Goal: Information Seeking & Learning: Learn about a topic

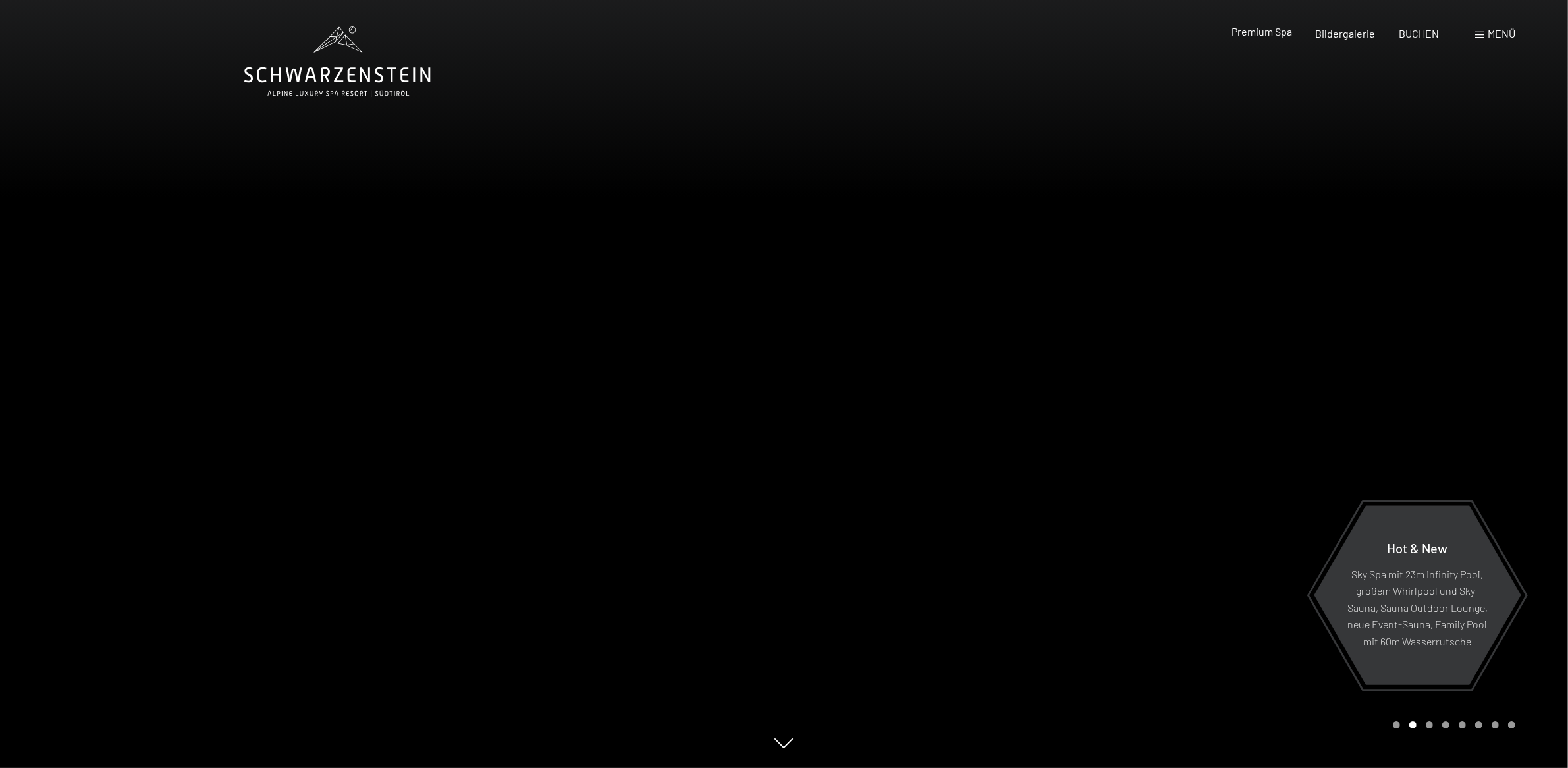
click at [1266, 33] on span "Premium Spa" at bounding box center [1262, 32] width 61 height 13
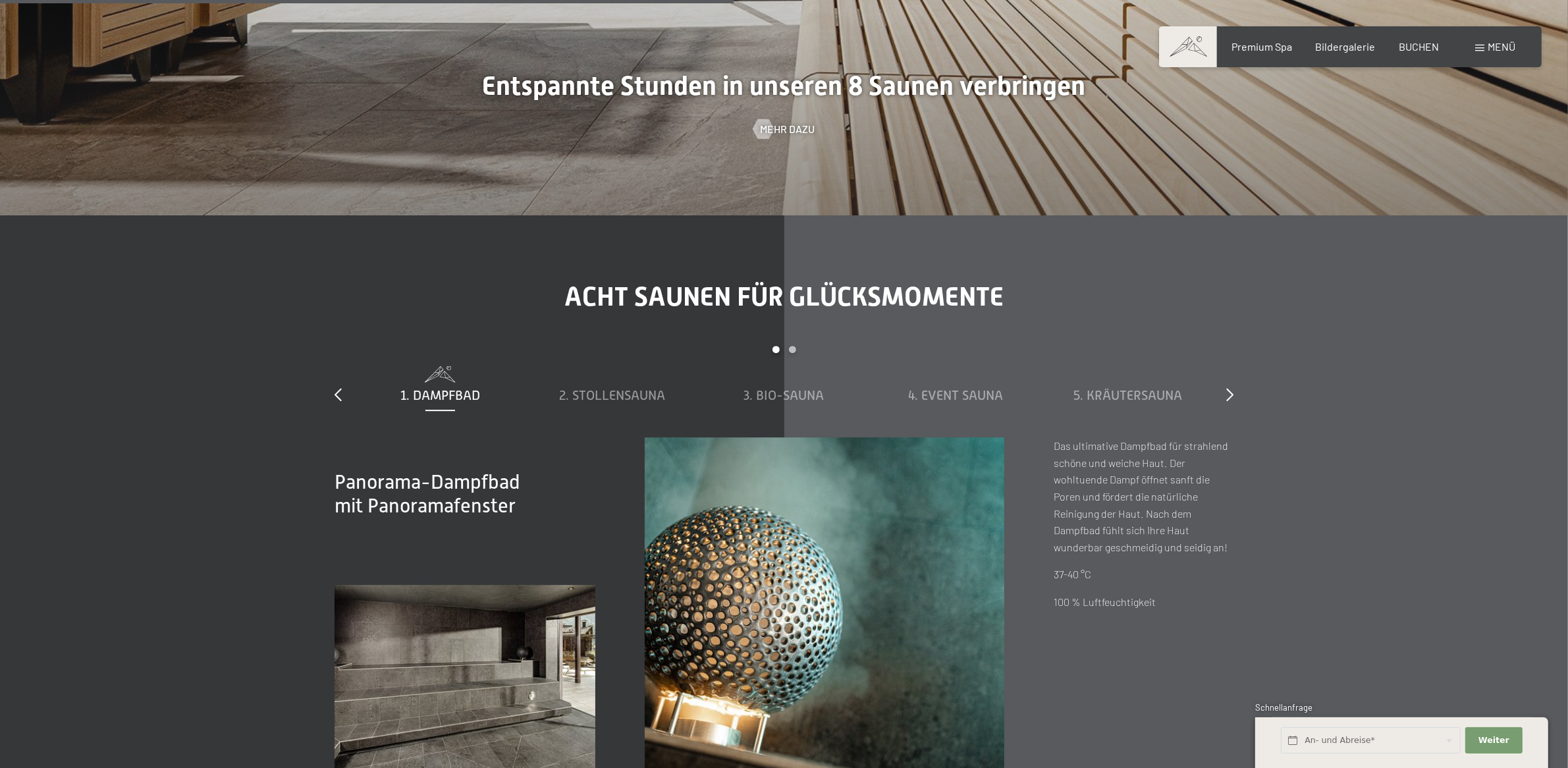
scroll to position [5023, 0]
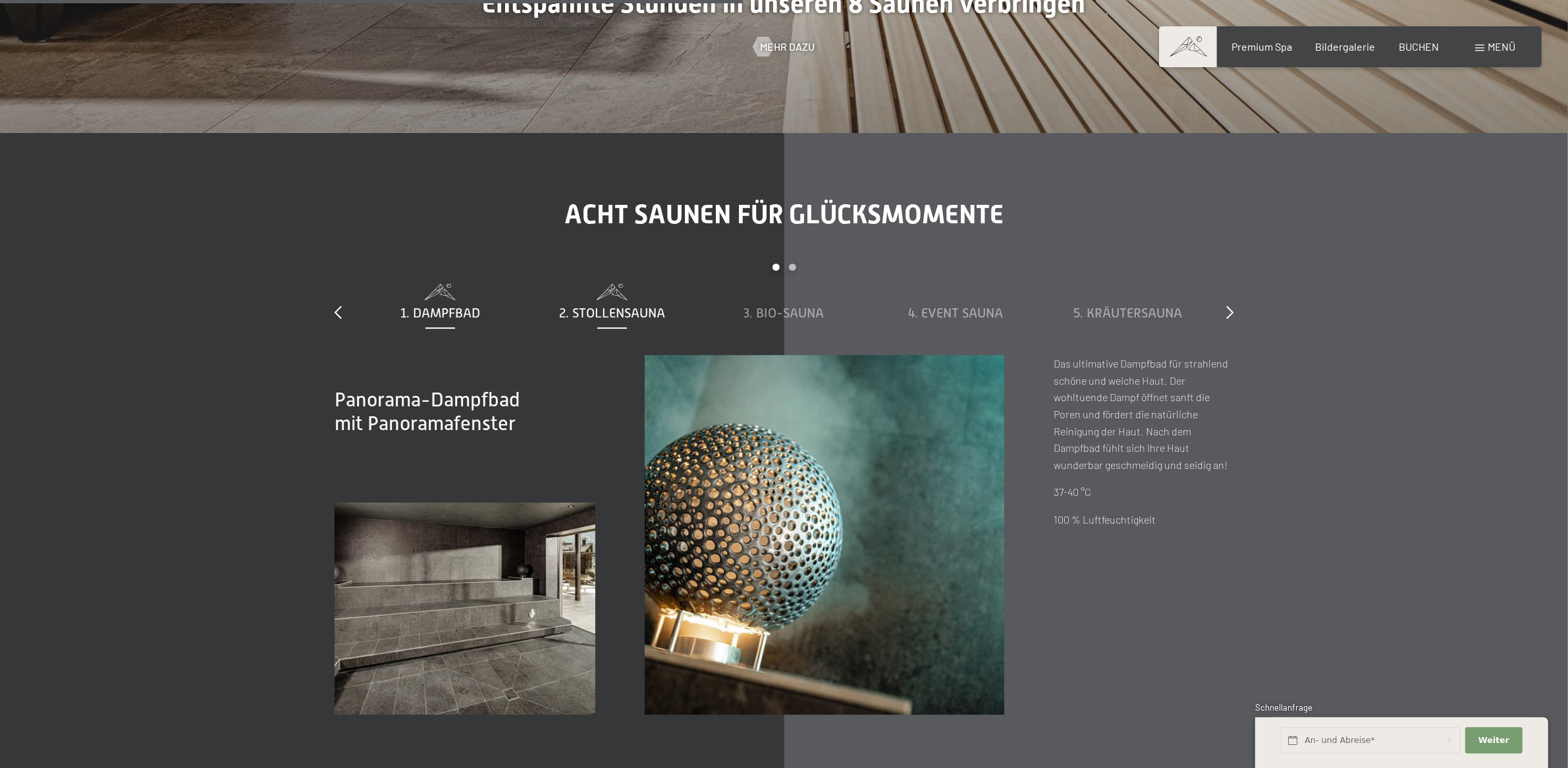
click at [616, 307] on span "2. Stollensauna" at bounding box center [612, 313] width 106 height 14
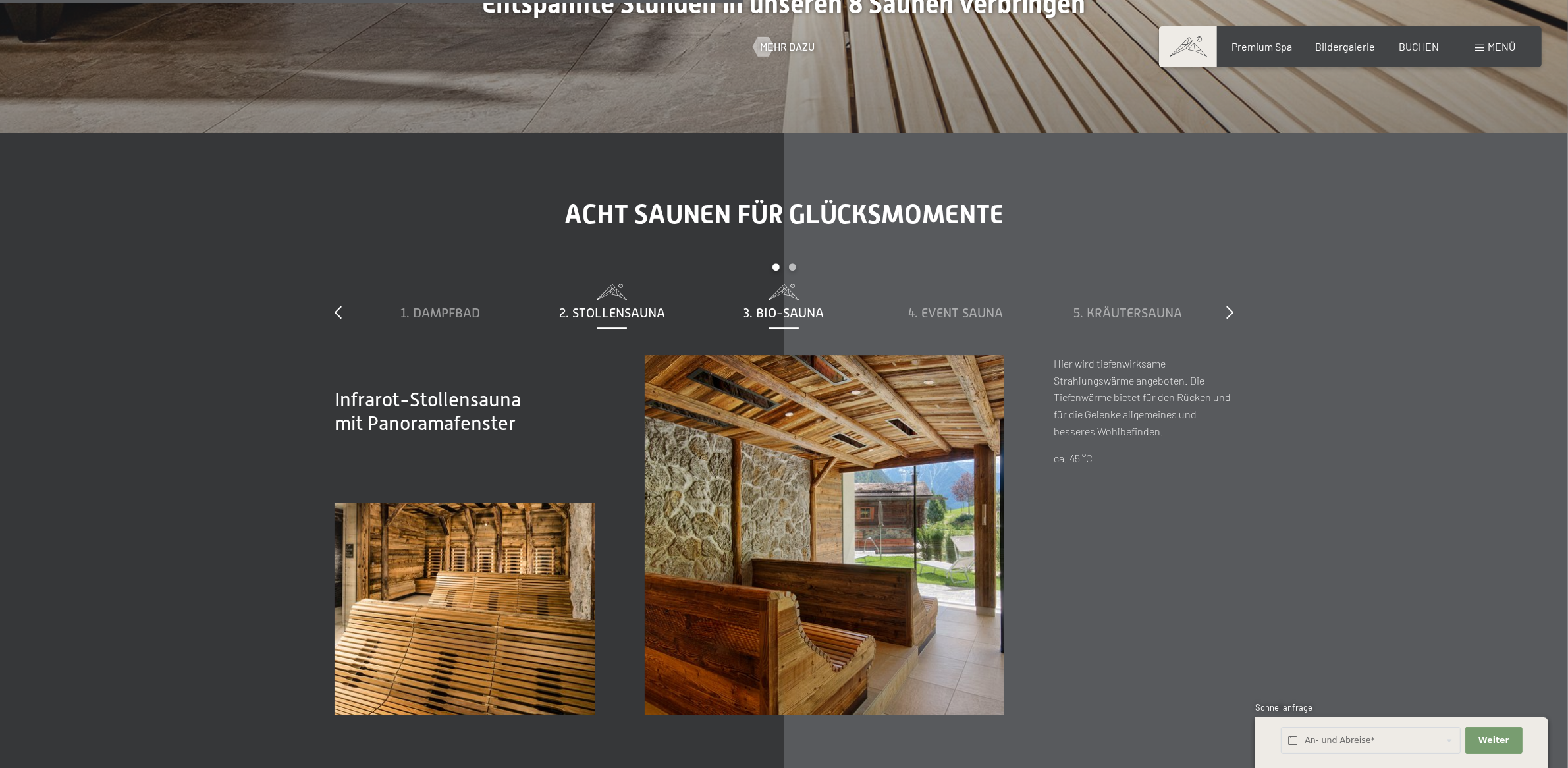
click at [762, 307] on span "3. Bio-Sauna" at bounding box center [784, 313] width 81 height 14
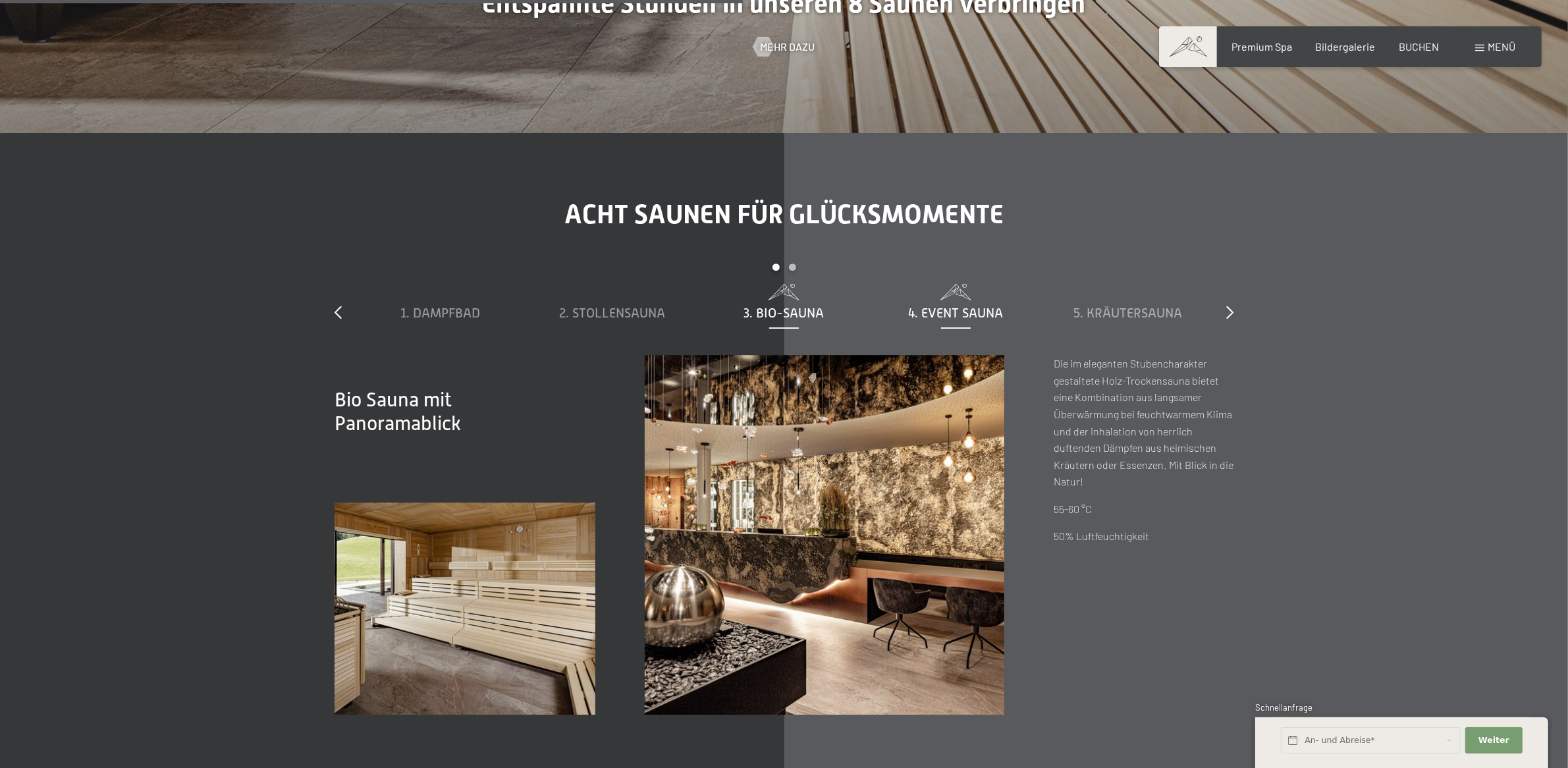
click at [964, 314] on span "4. Event Sauna" at bounding box center [957, 313] width 95 height 14
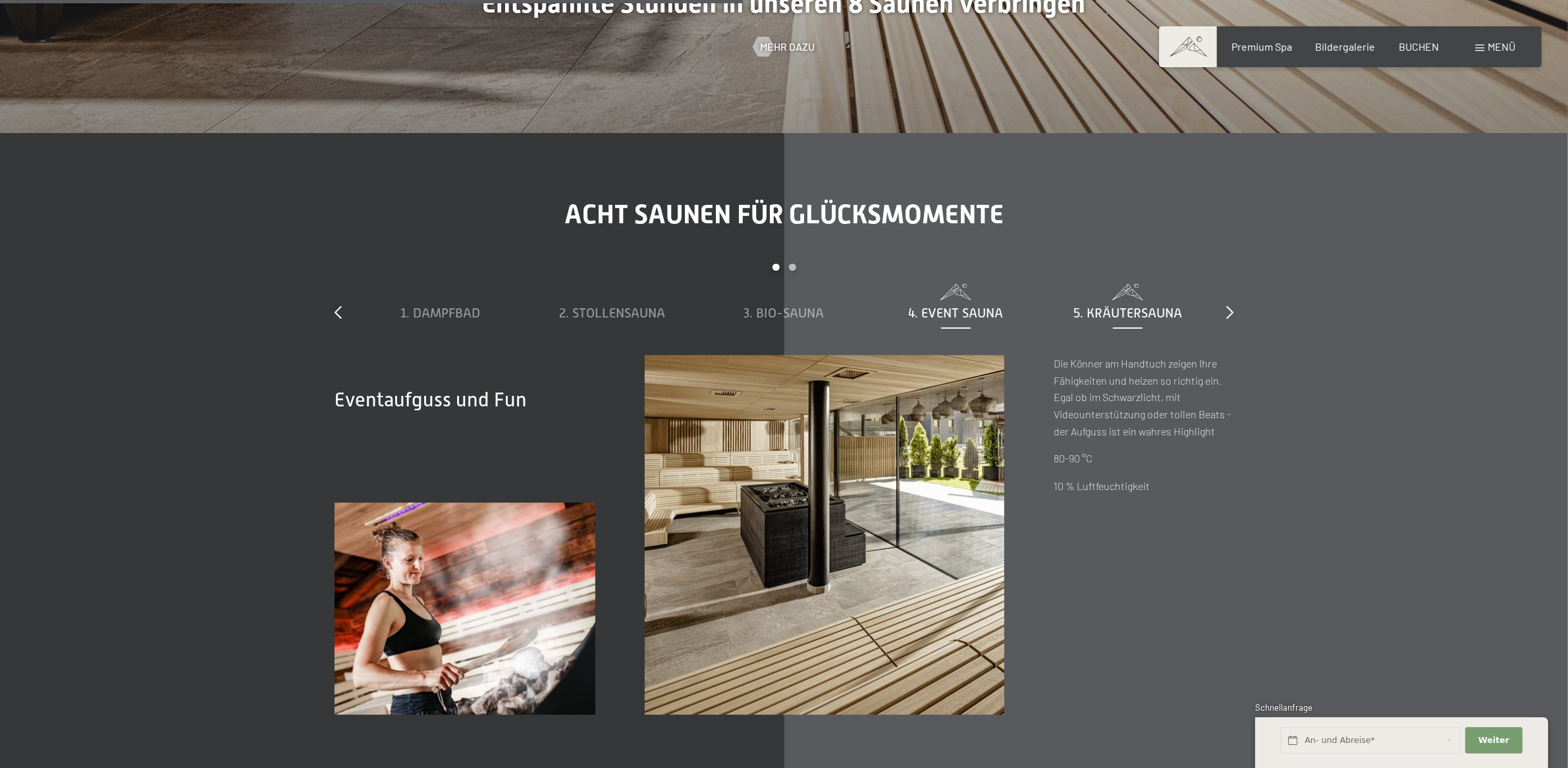
click at [1105, 311] on span "5. Kräutersauna" at bounding box center [1128, 313] width 109 height 14
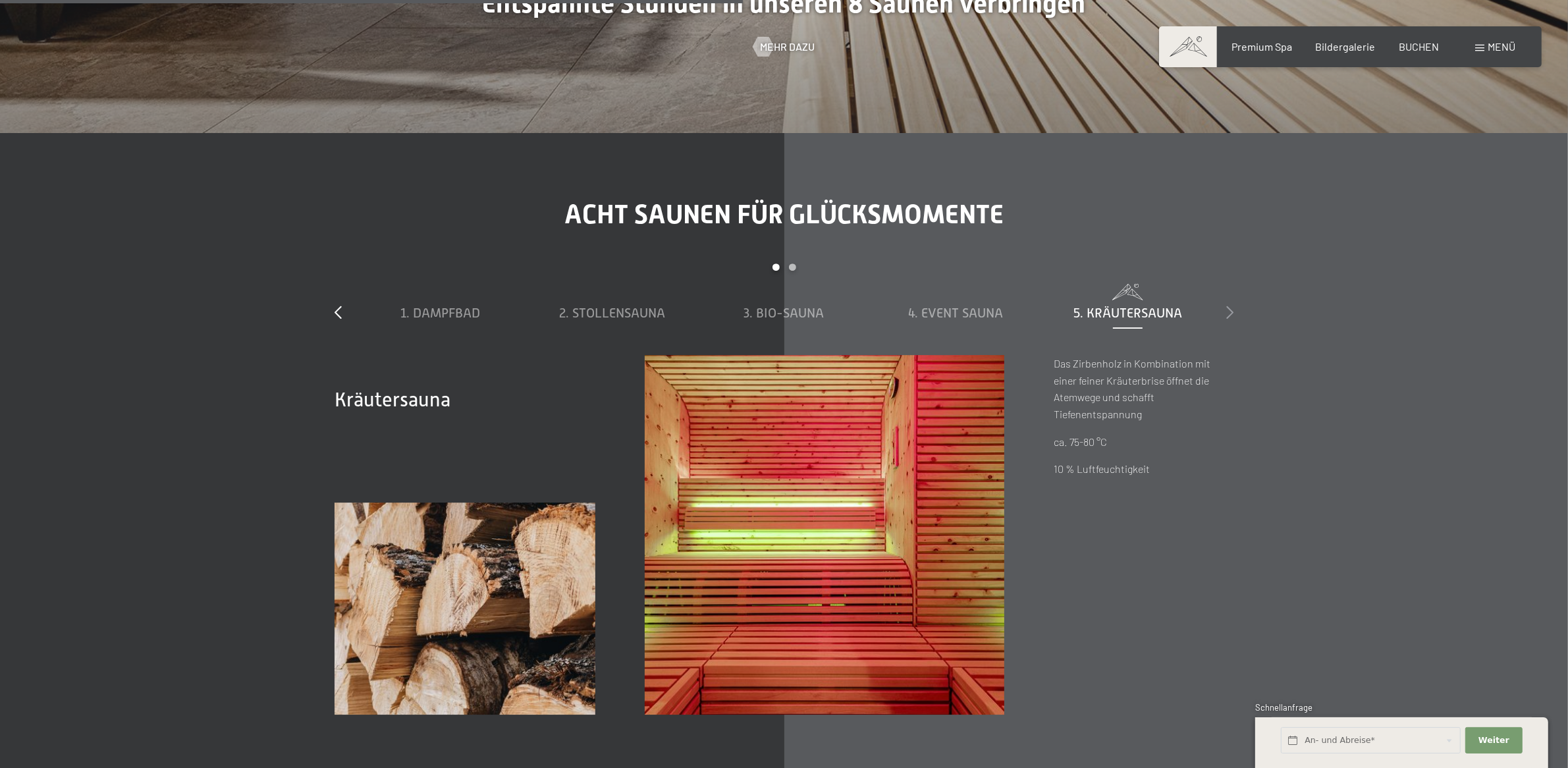
click at [1230, 311] on icon at bounding box center [1229, 312] width 7 height 13
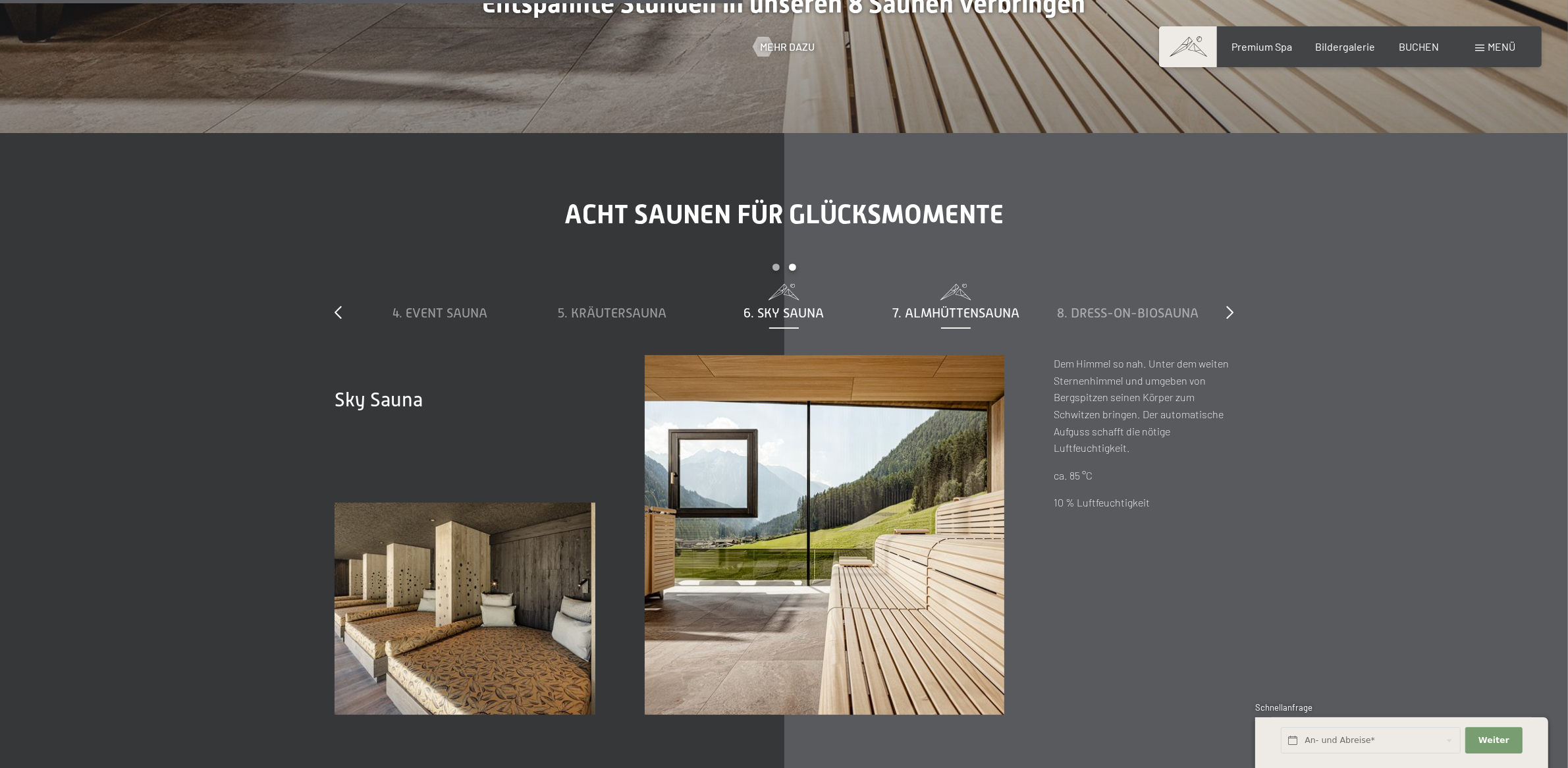
click at [960, 315] on span "7. Almhüttensauna" at bounding box center [956, 313] width 127 height 14
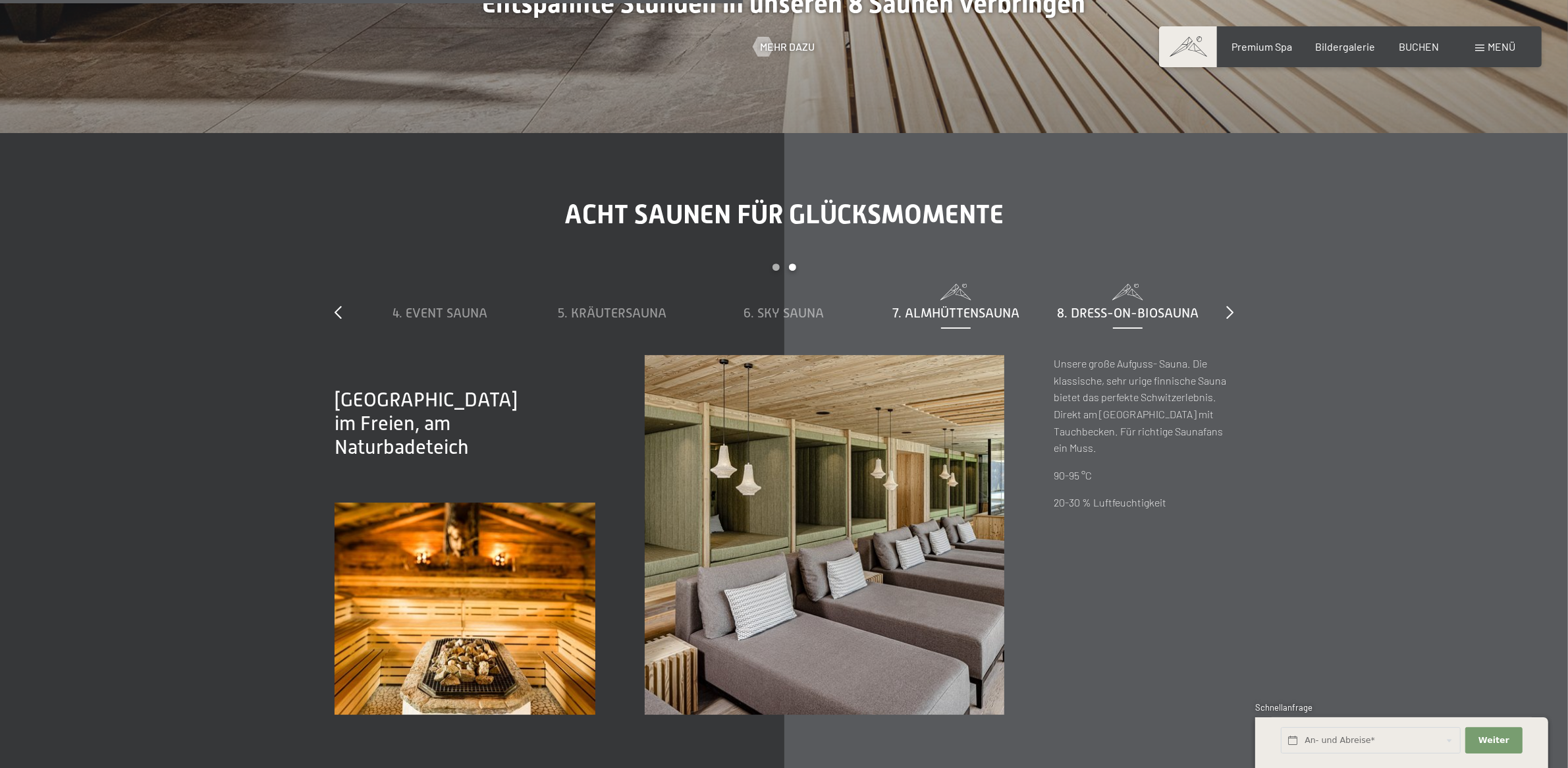
click at [1085, 311] on span "8. Dress-on-Biosauna" at bounding box center [1127, 313] width 141 height 14
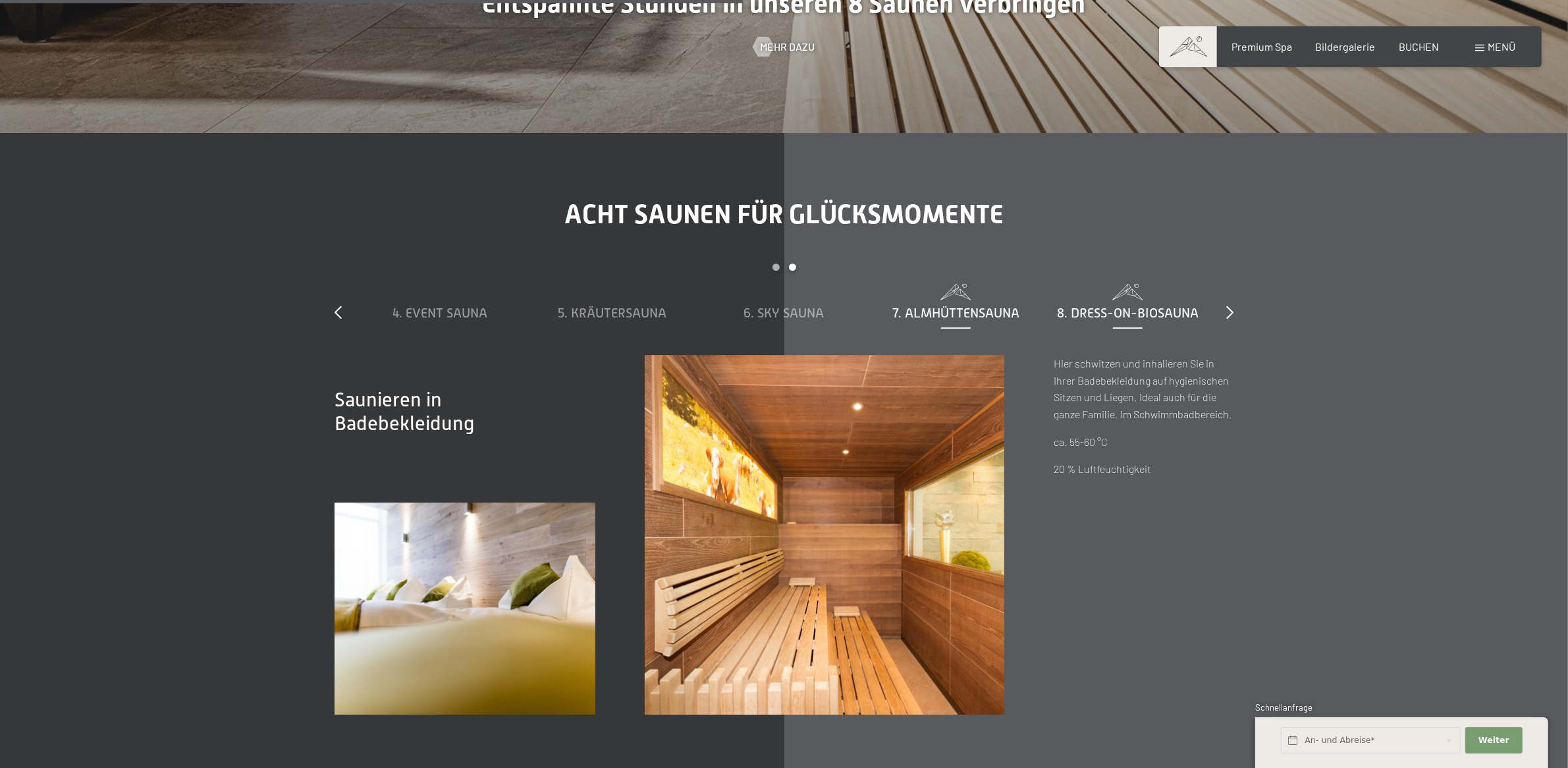
click at [941, 314] on span "7. Almhüttensauna" at bounding box center [956, 313] width 127 height 14
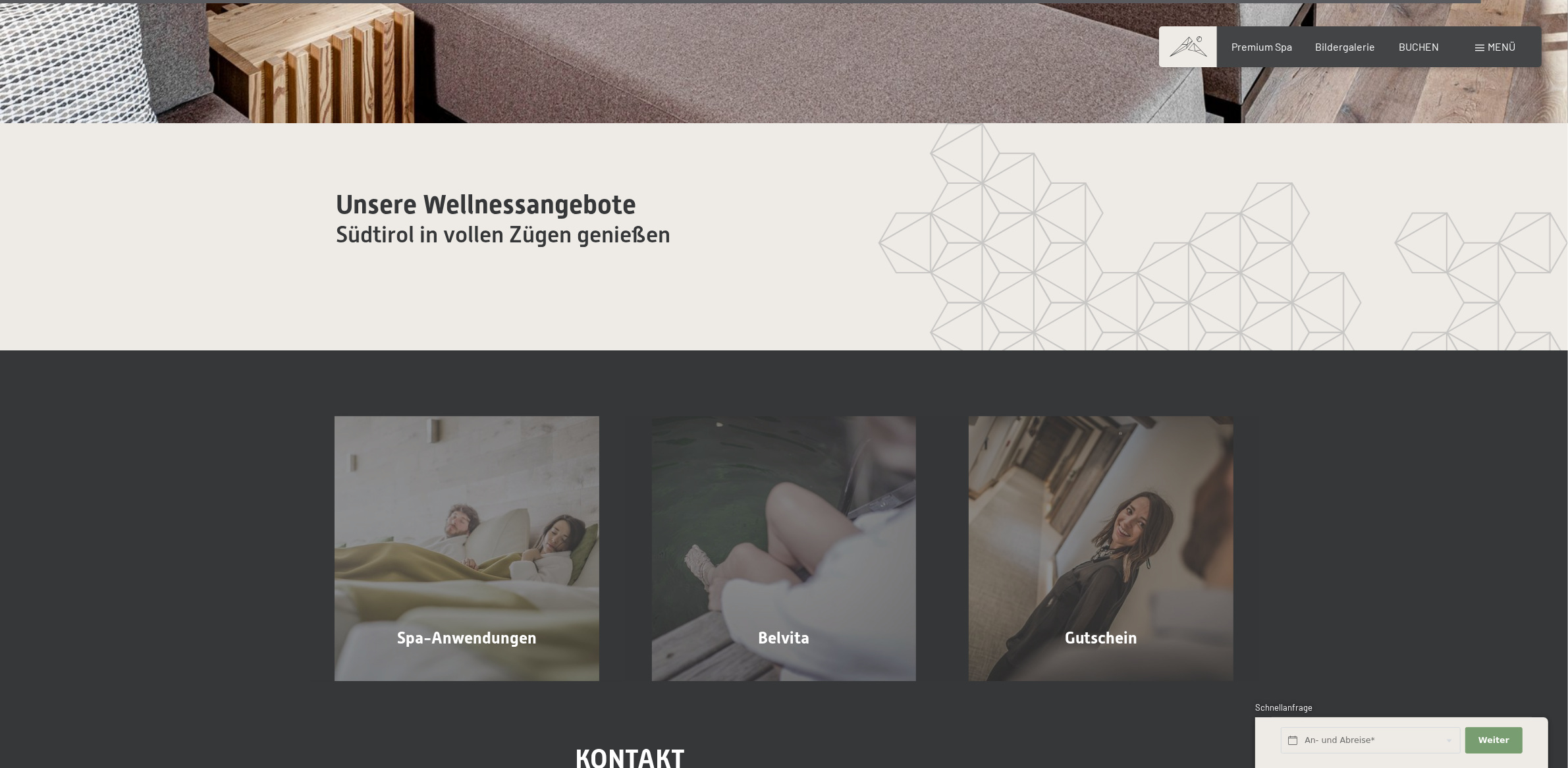
scroll to position [8811, 0]
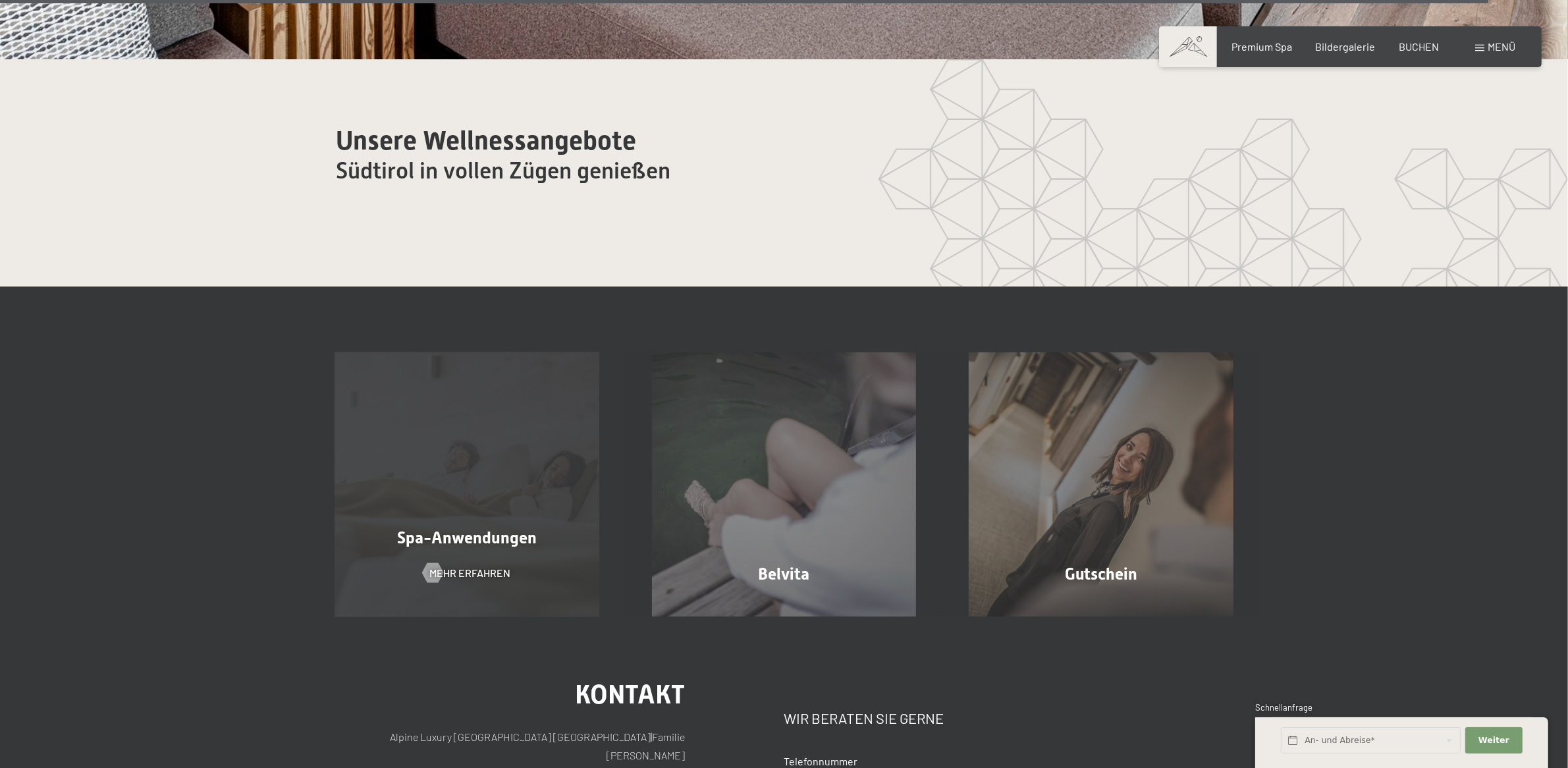
click at [498, 548] on span "Spa-Anwendungen" at bounding box center [467, 538] width 140 height 19
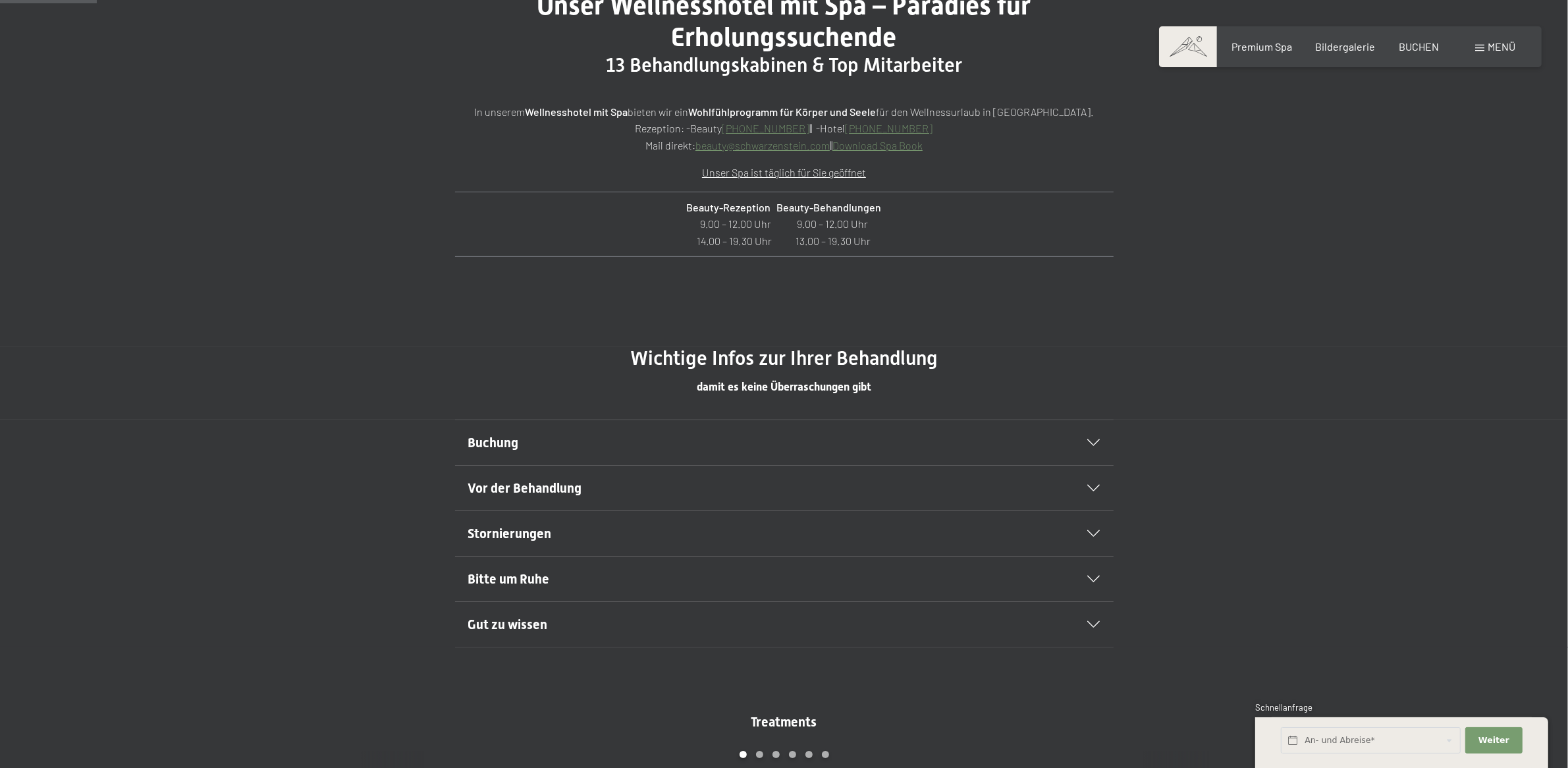
scroll to position [659, 0]
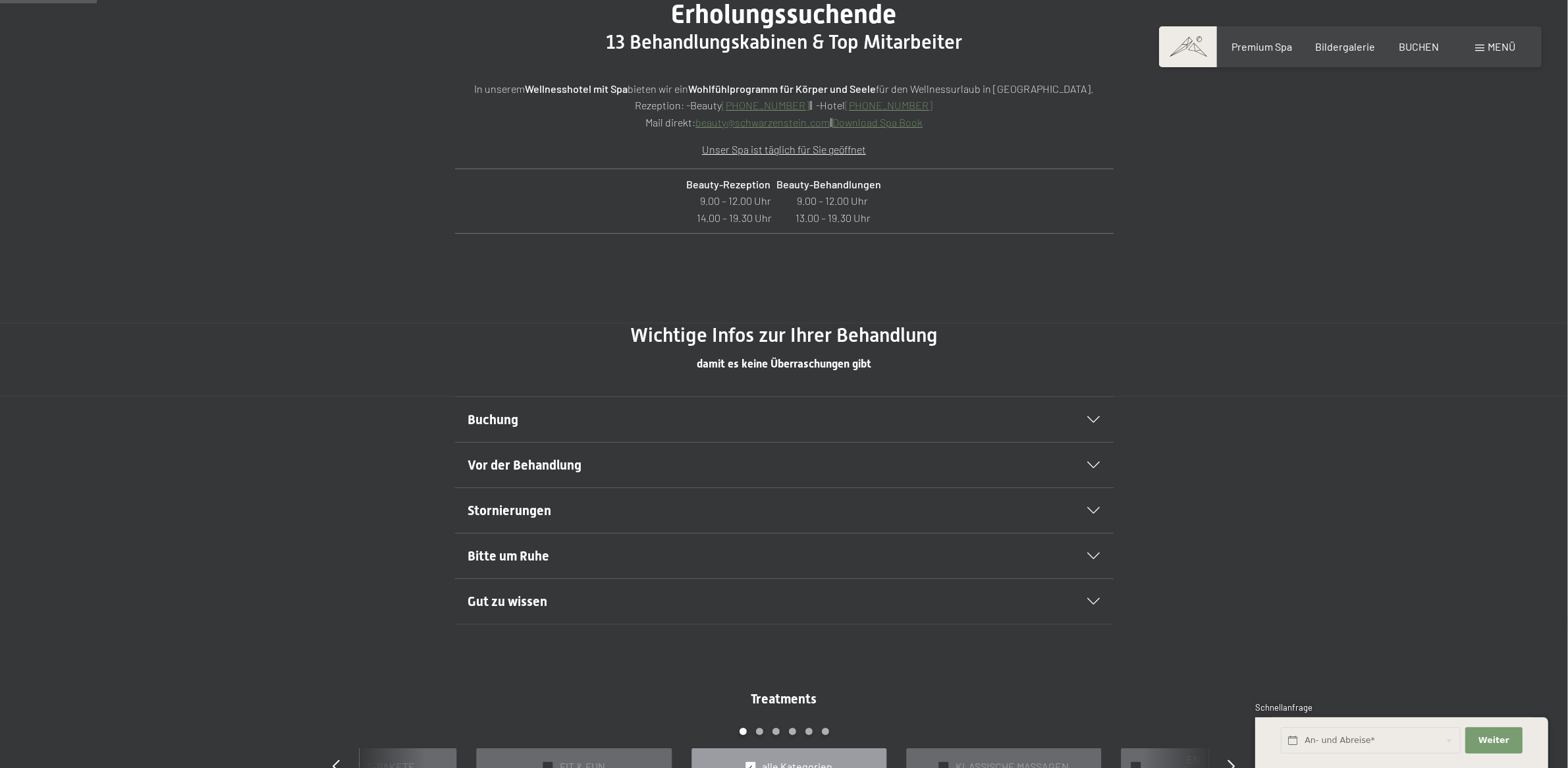
click at [1085, 419] on div at bounding box center [1085, 420] width 29 height 6
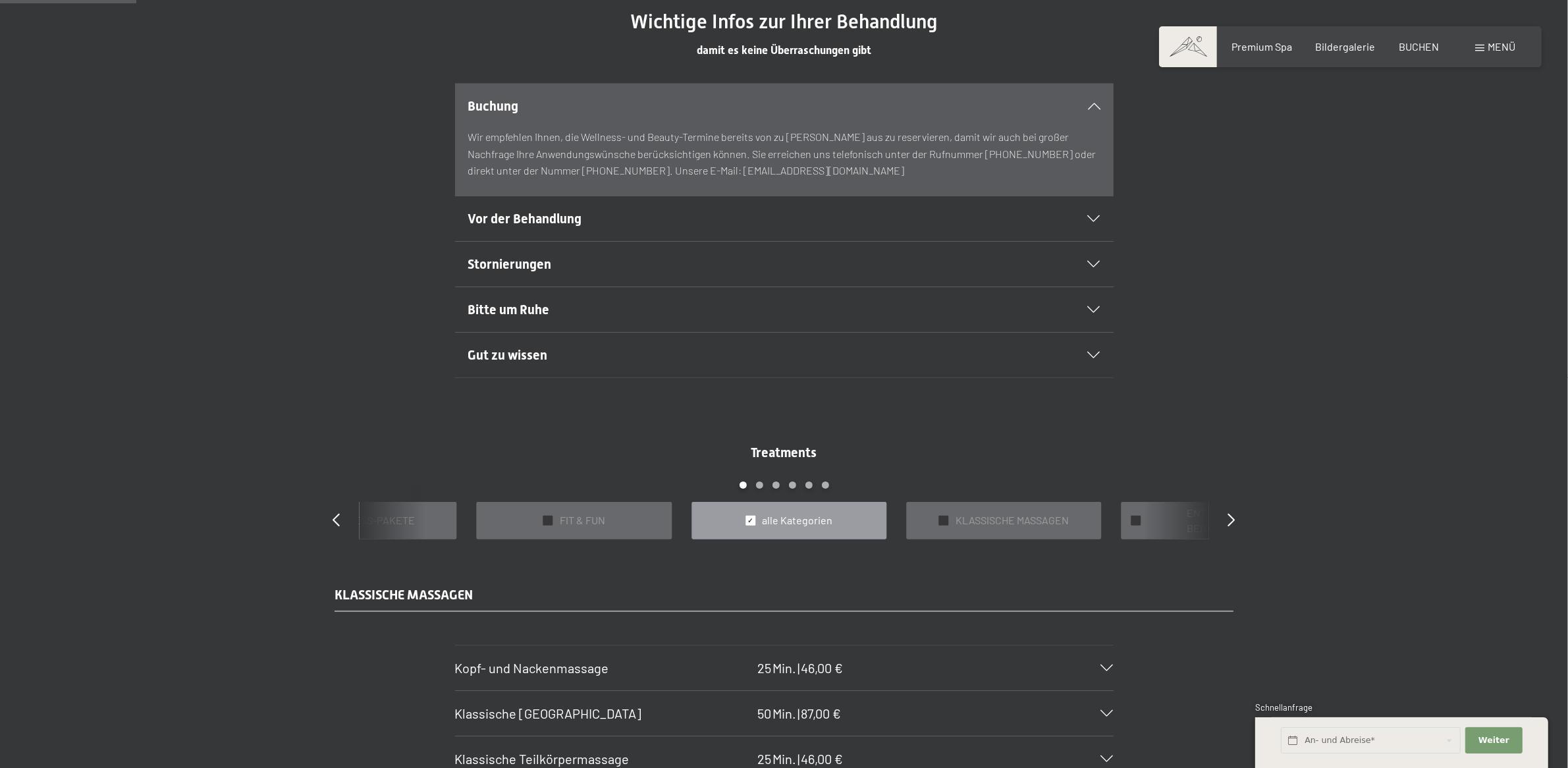
scroll to position [988, 0]
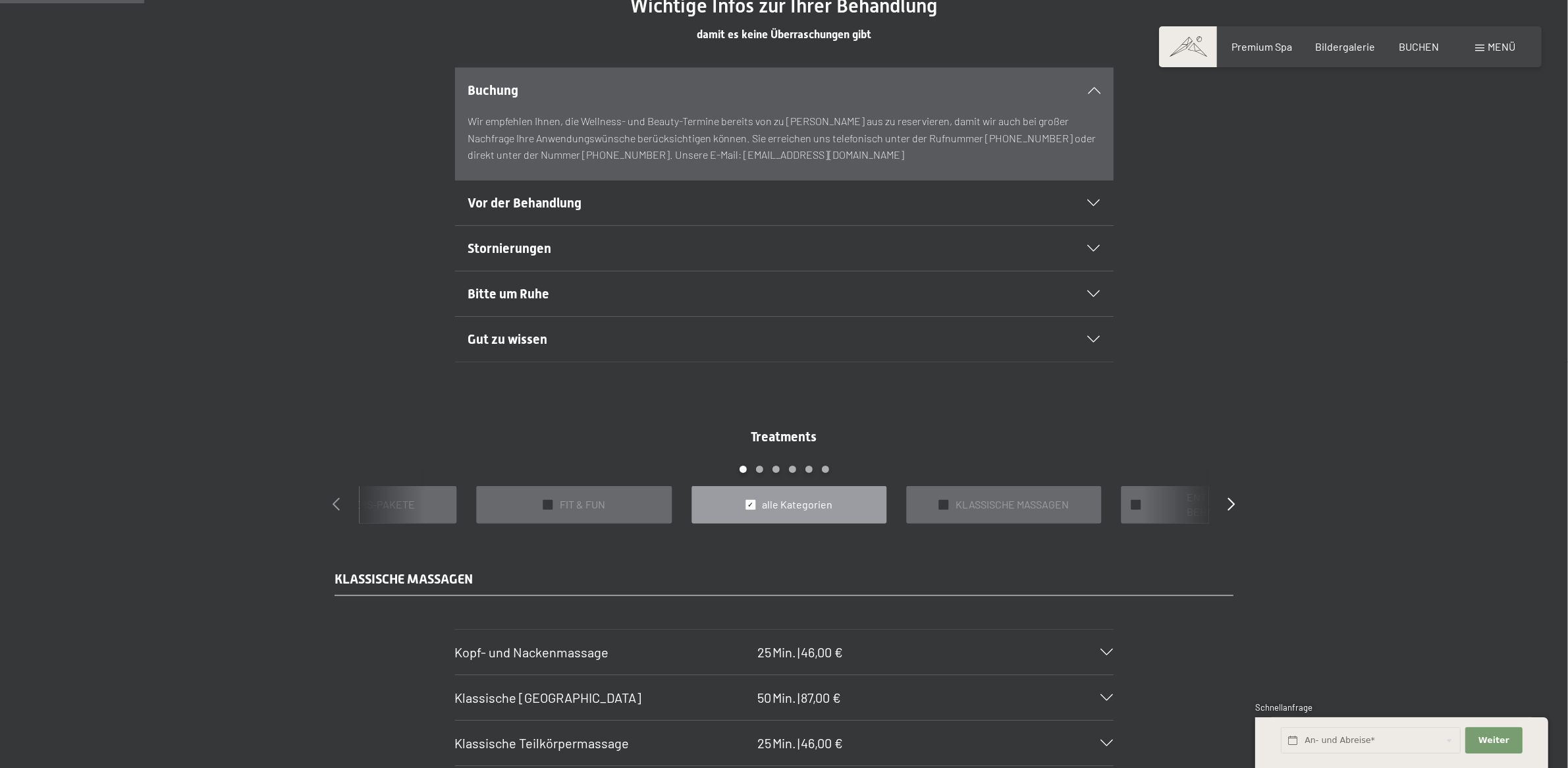
click at [334, 504] on icon at bounding box center [337, 503] width 7 height 13
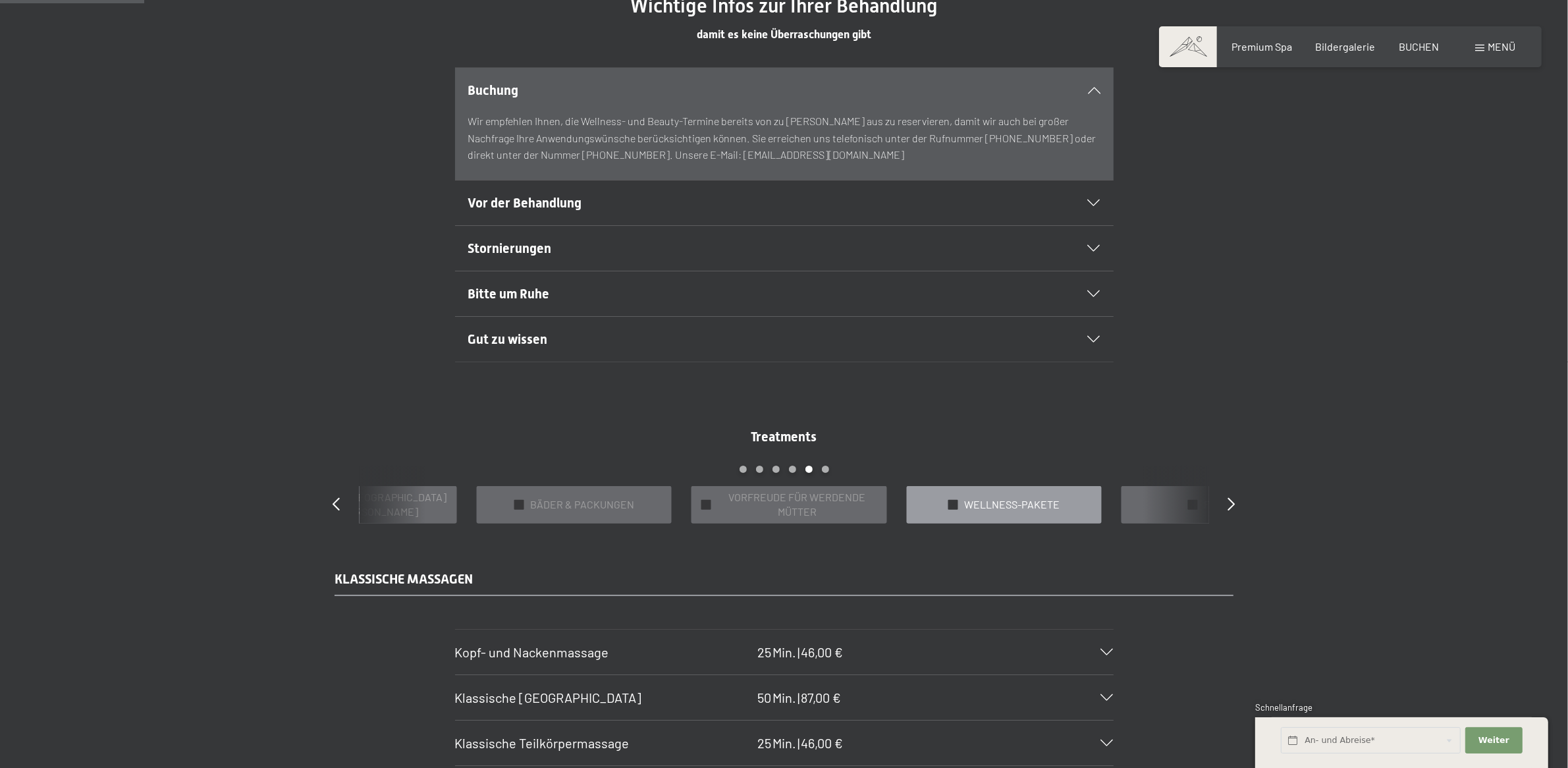
click at [996, 499] on span "WELLNESS-PAKETE" at bounding box center [1012, 504] width 96 height 14
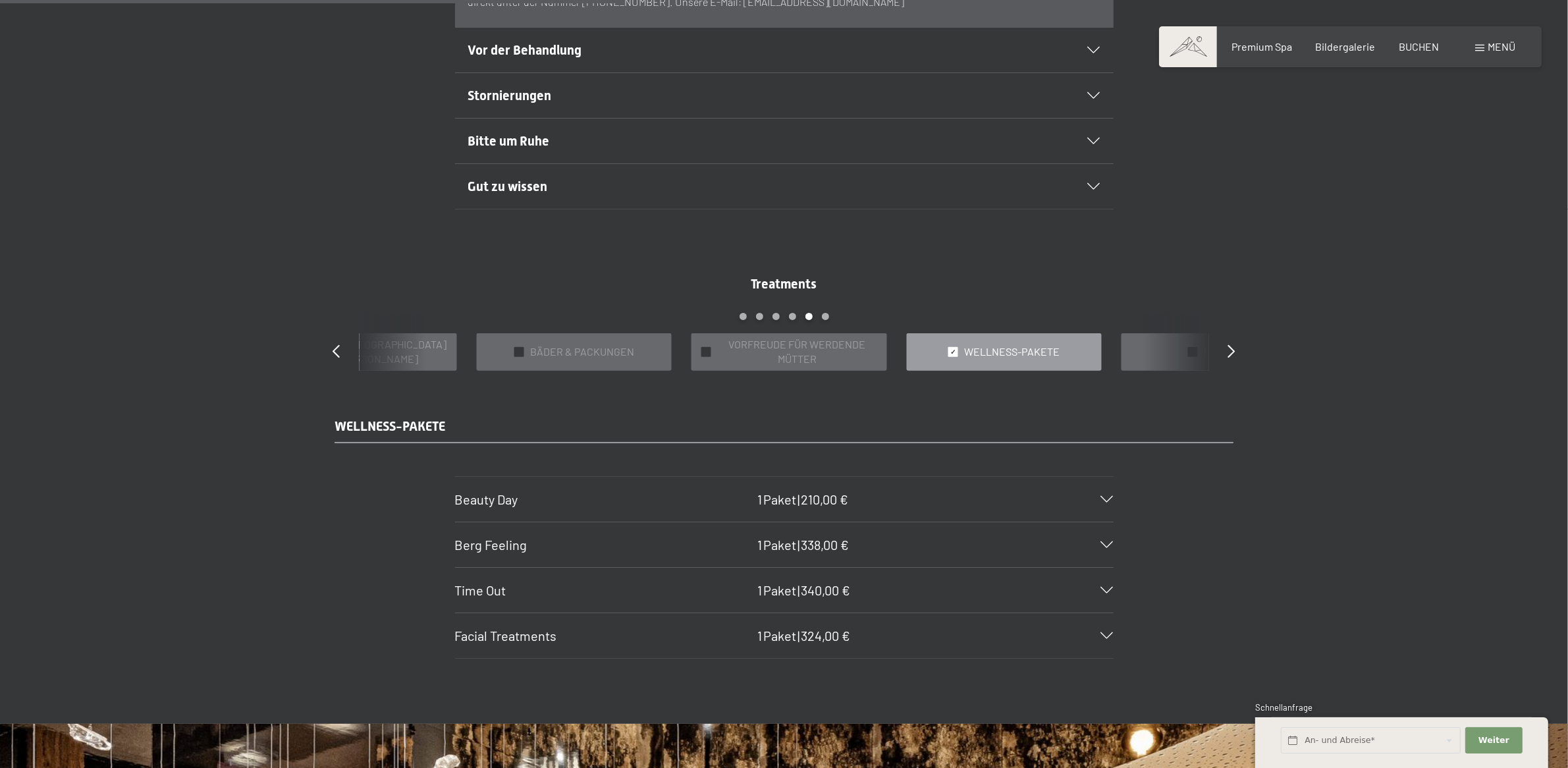
scroll to position [1153, 0]
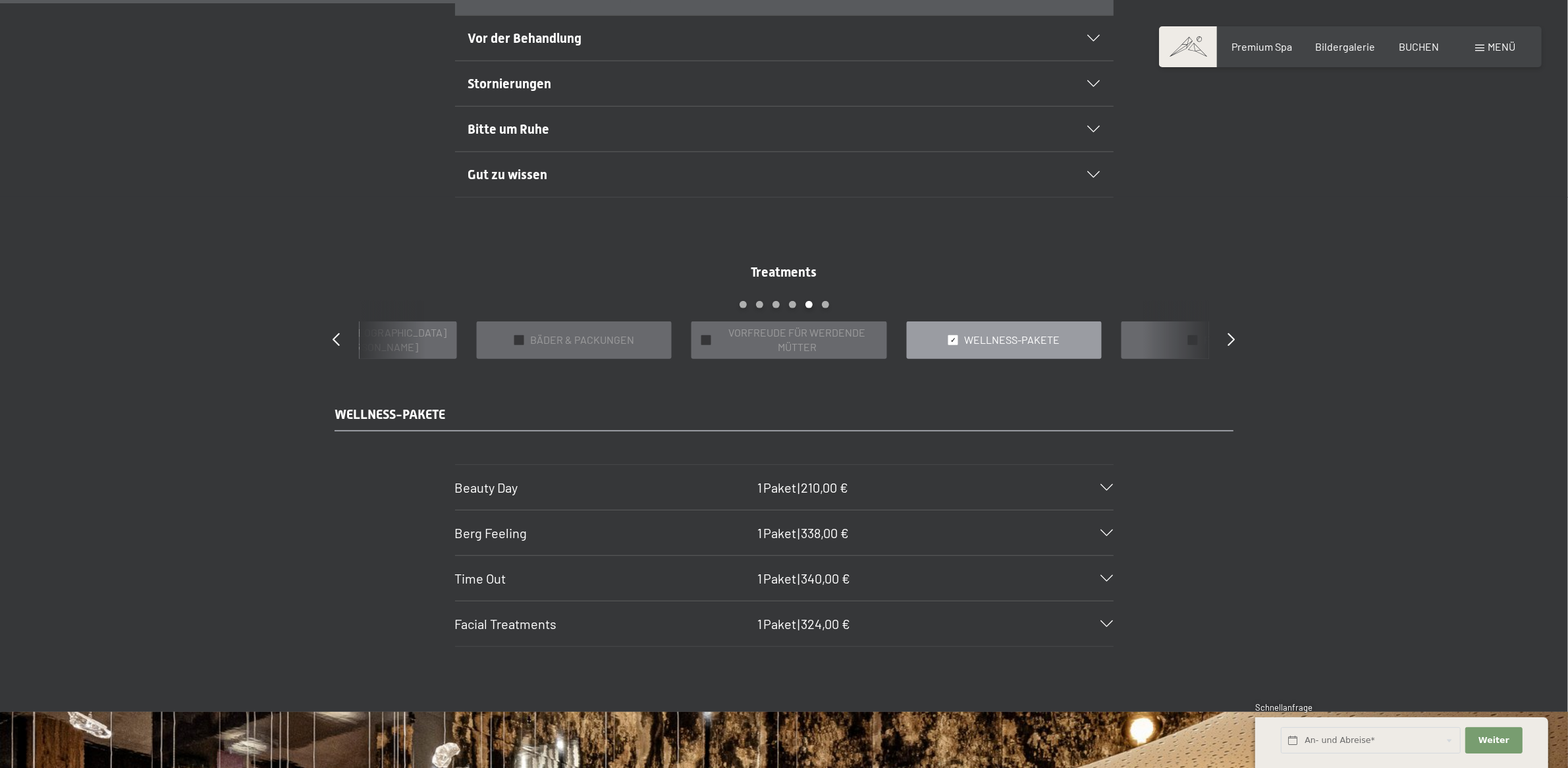
click at [948, 341] on div at bounding box center [953, 340] width 10 height 10
click at [335, 340] on icon at bounding box center [337, 339] width 7 height 13
click at [340, 340] on div "Treatments slide 19 to 23 of 22 ✓ [PERSON_NAME] & PACKUNGEN ✓ VORFREUDE FÜR WER…" at bounding box center [784, 311] width 949 height 96
click at [337, 340] on icon at bounding box center [337, 339] width 7 height 13
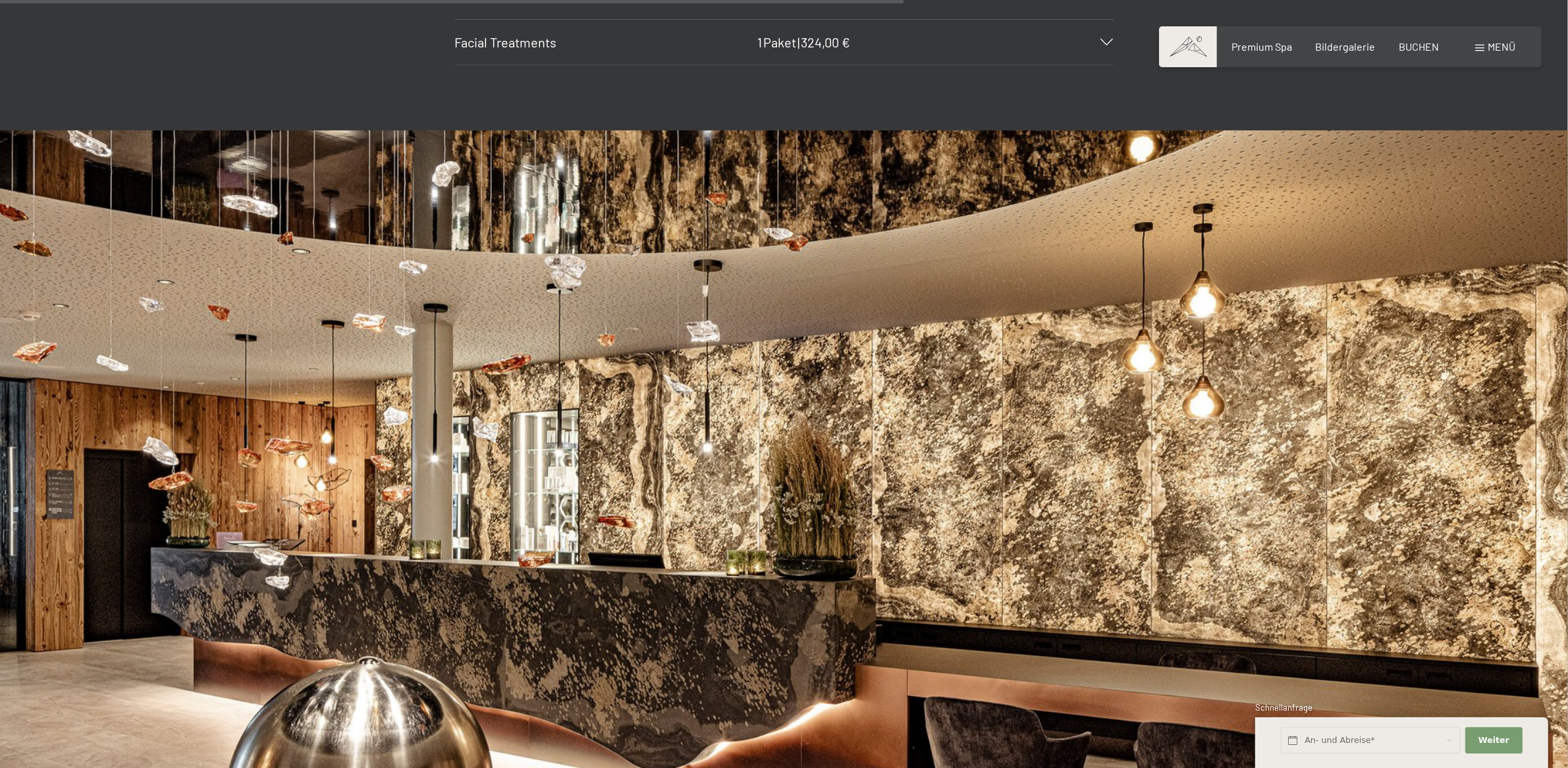
scroll to position [1276, 0]
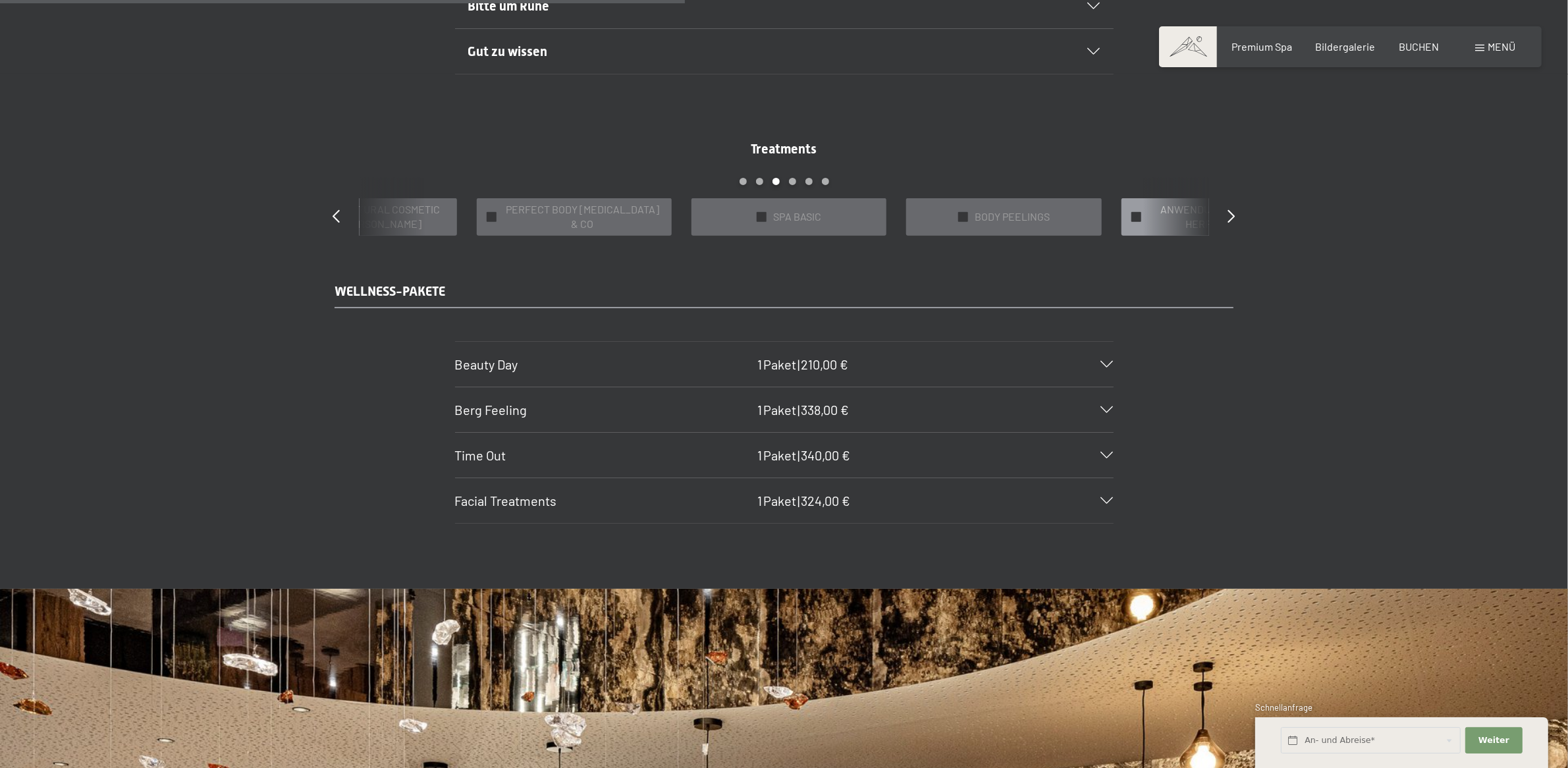
click at [1159, 213] on span "ANWENDUNGEN AUS ALLER HERREN LÄNDER" at bounding box center [1226, 217] width 159 height 30
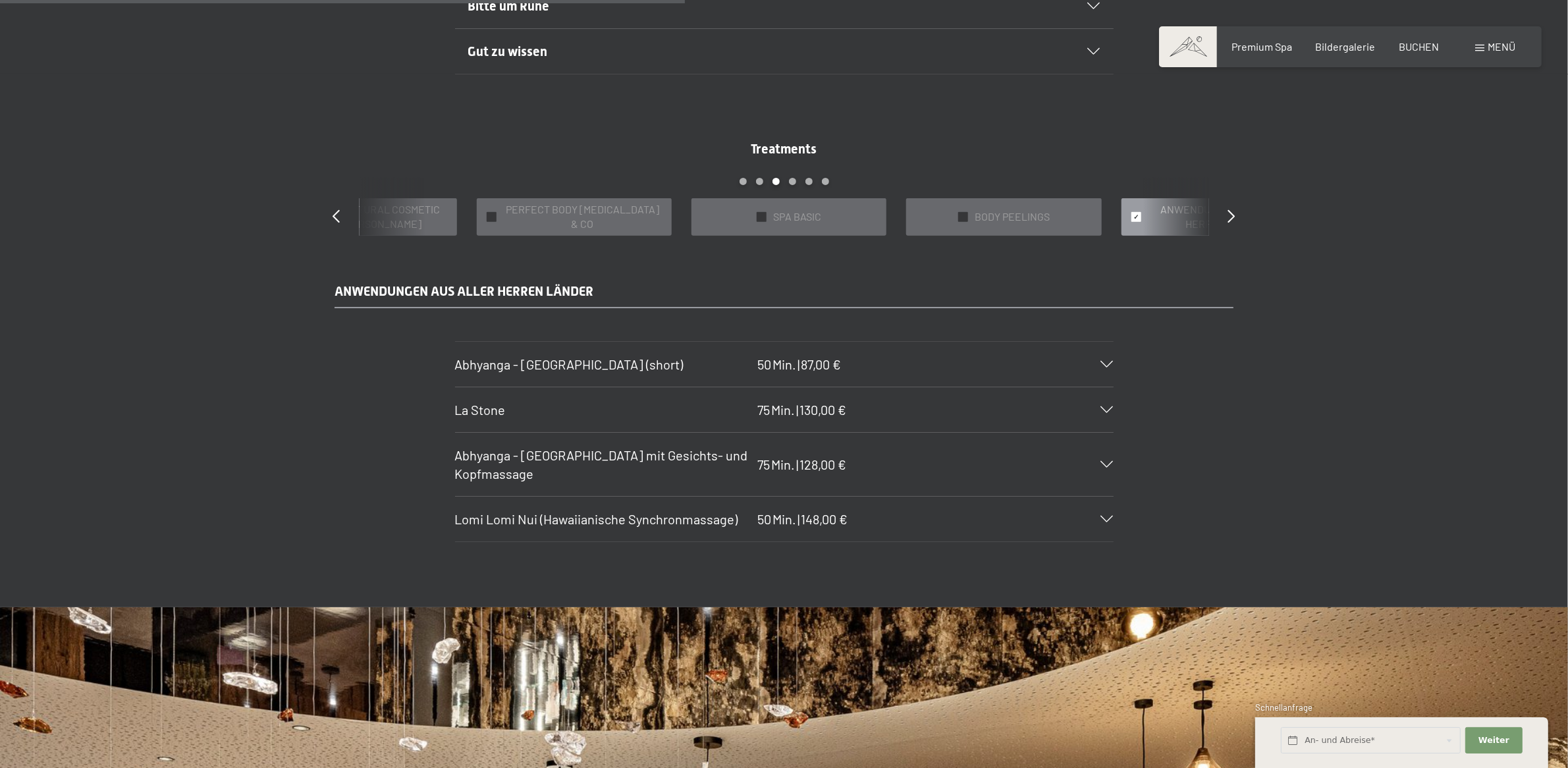
click at [1107, 521] on icon at bounding box center [1107, 519] width 13 height 6
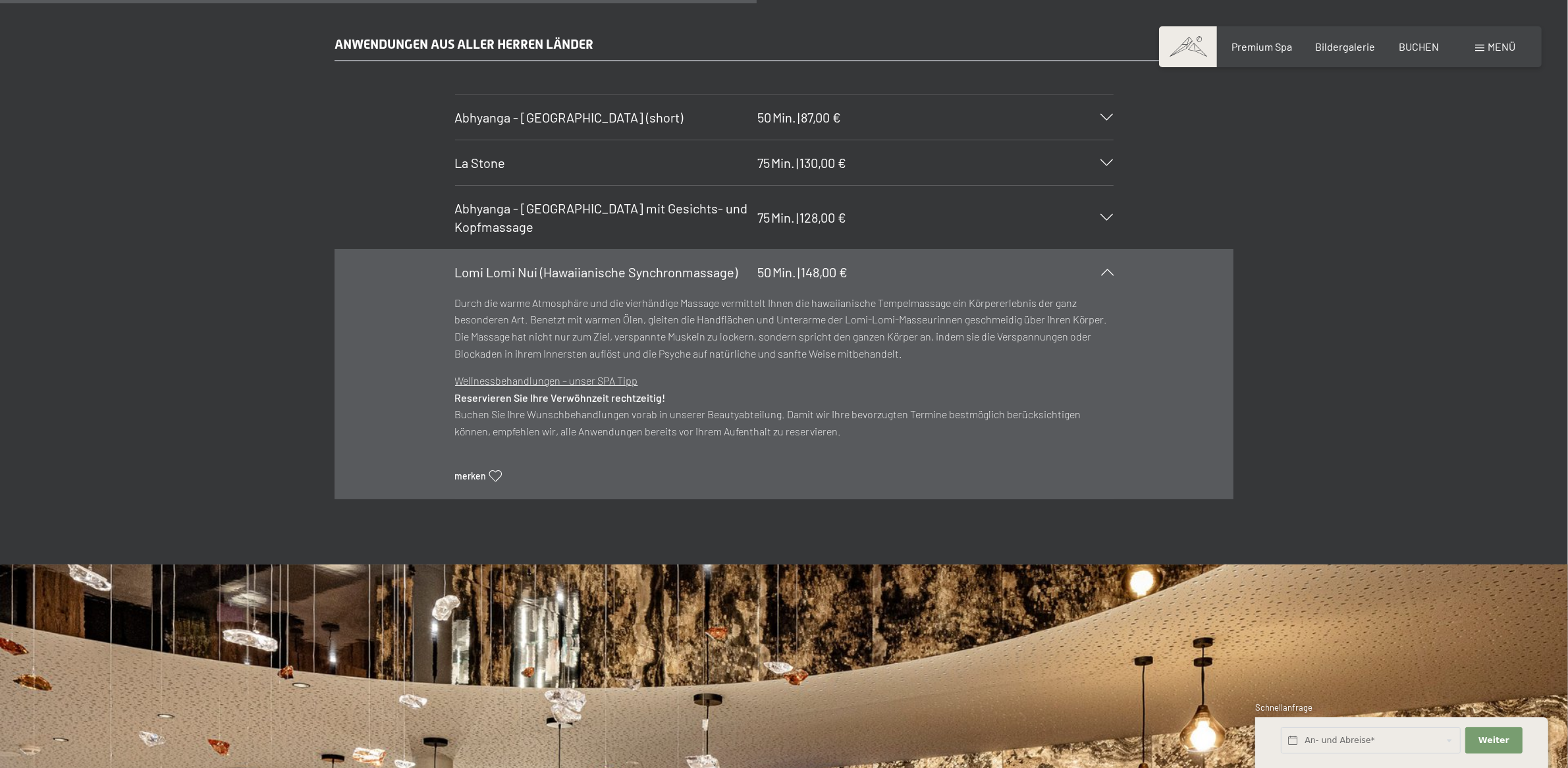
scroll to position [1111, 0]
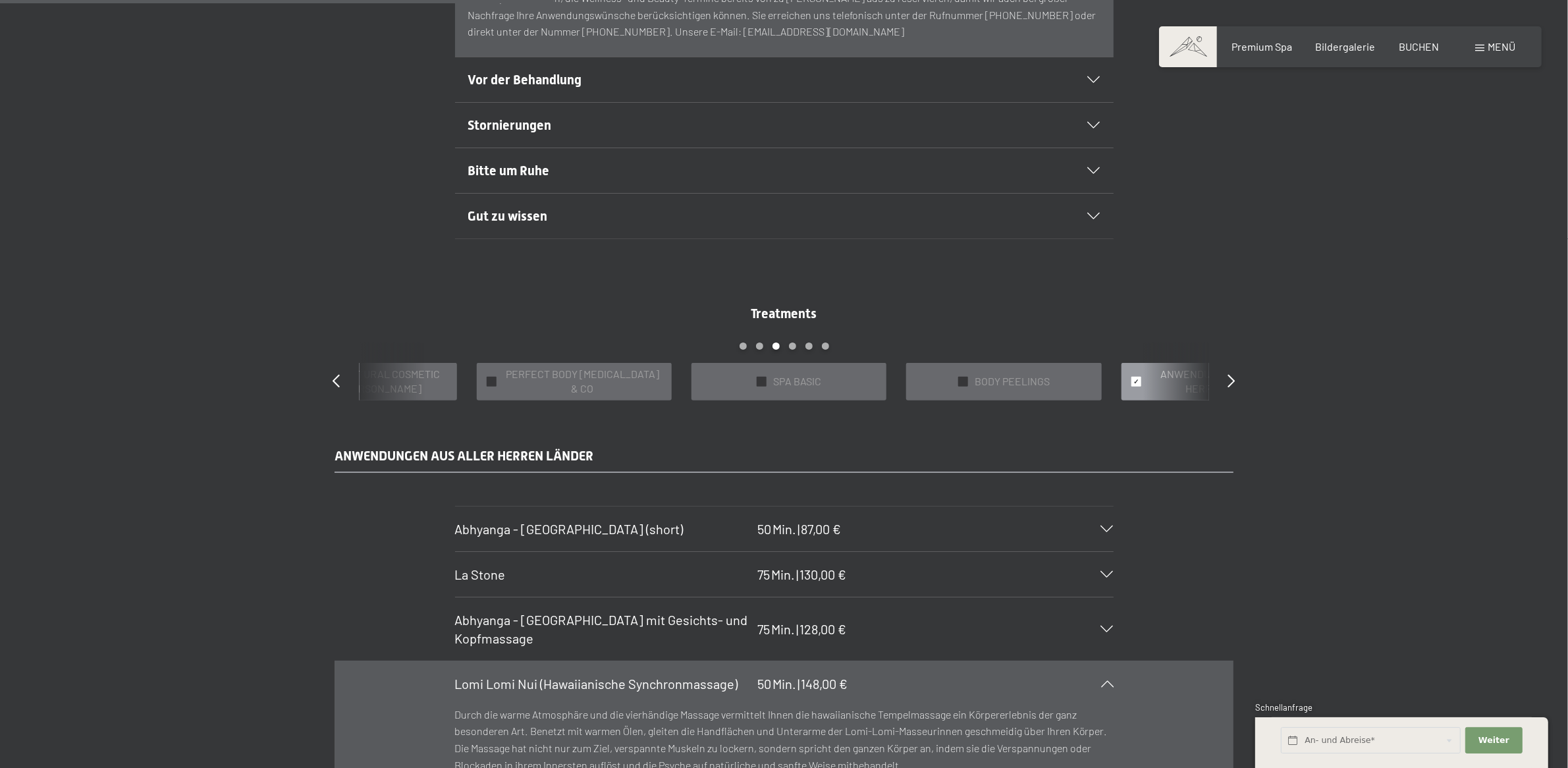
click at [587, 528] on span "Abhyanga - [GEOGRAPHIC_DATA] (short)" at bounding box center [569, 529] width 228 height 16
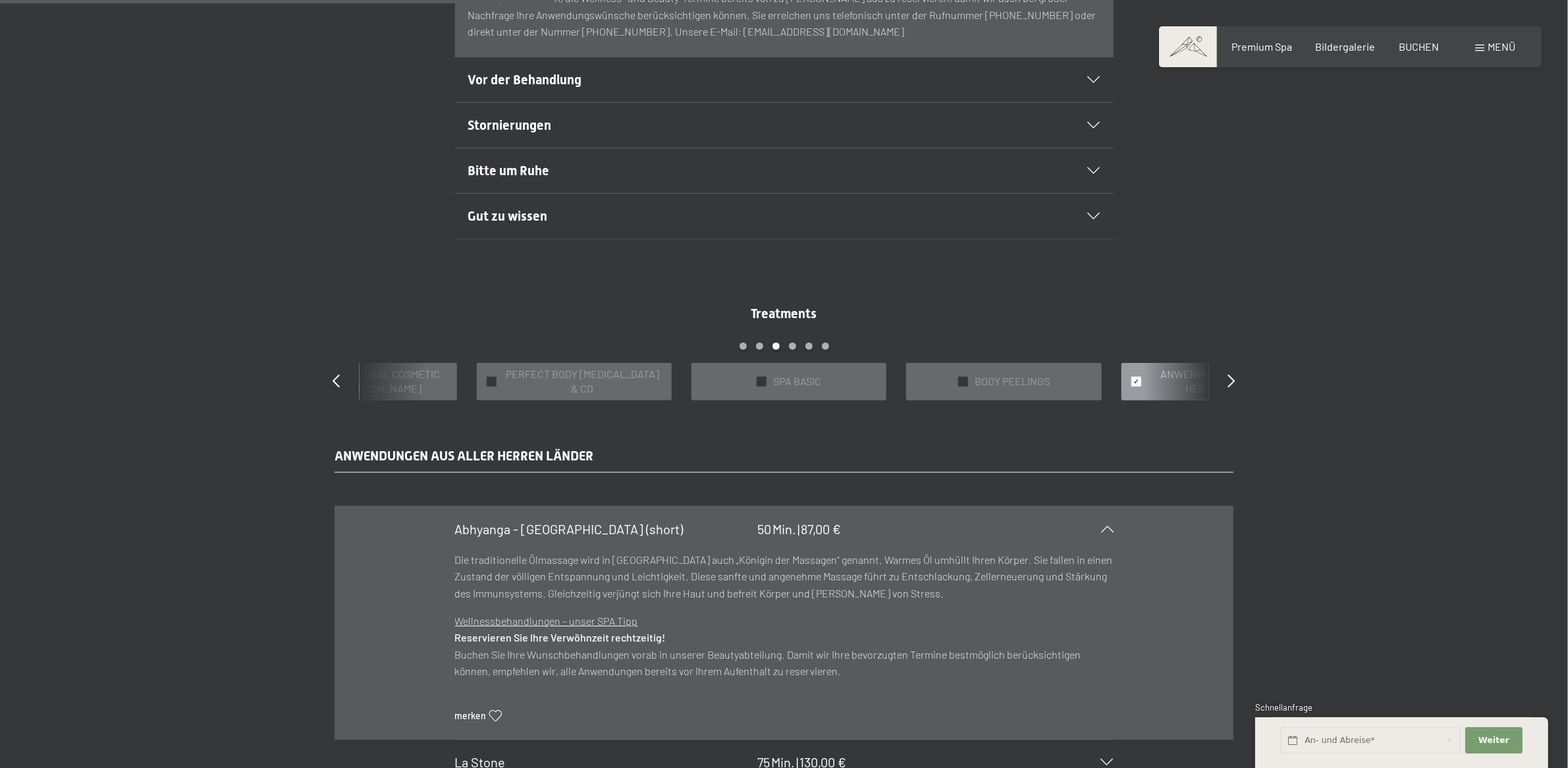
click at [587, 528] on span "Abhyanga - [GEOGRAPHIC_DATA] (short)" at bounding box center [569, 529] width 228 height 16
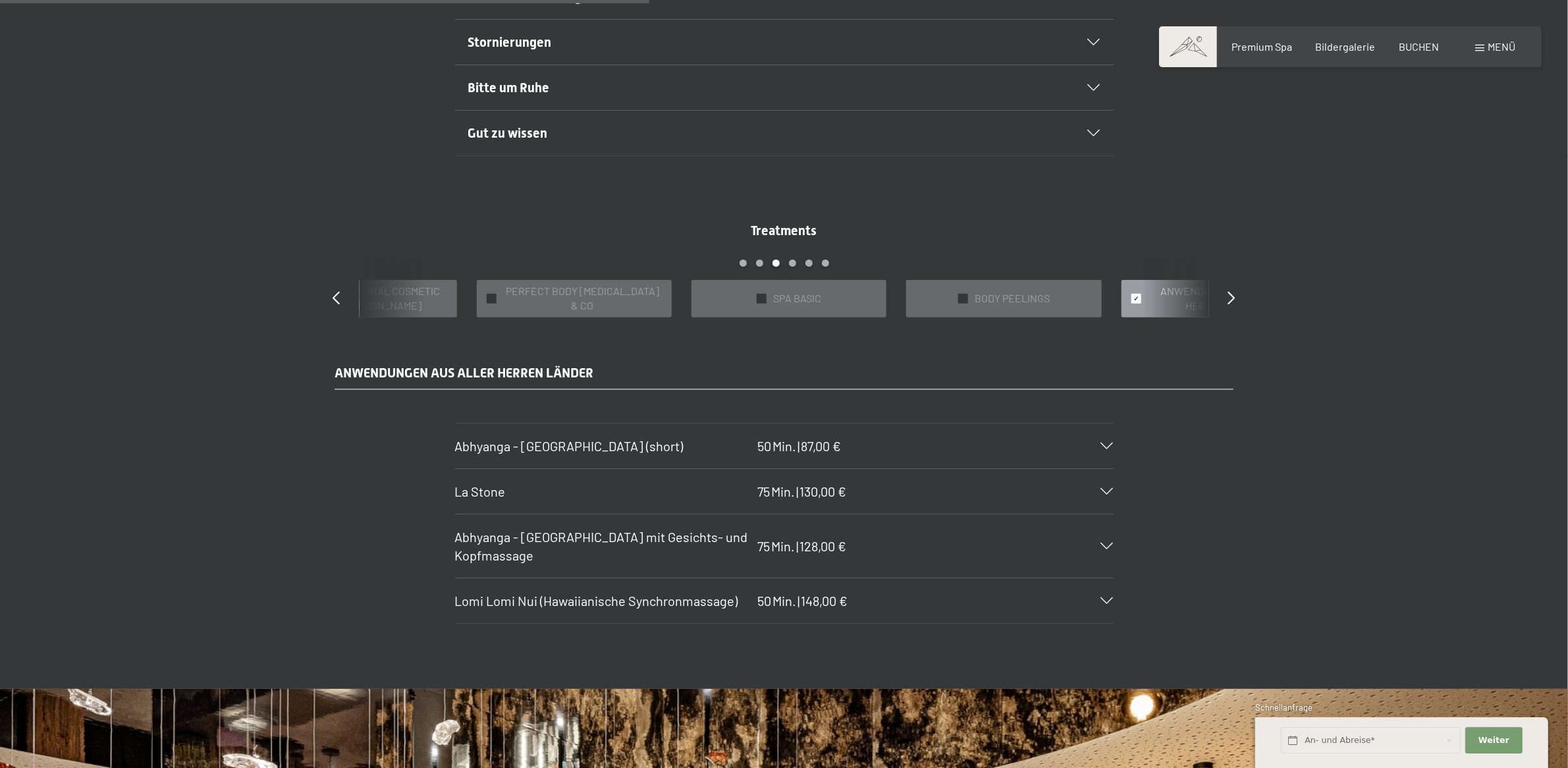
scroll to position [1194, 0]
click at [590, 299] on span "PERFECT BODY [MEDICAL_DATA] & CO" at bounding box center [582, 299] width 159 height 30
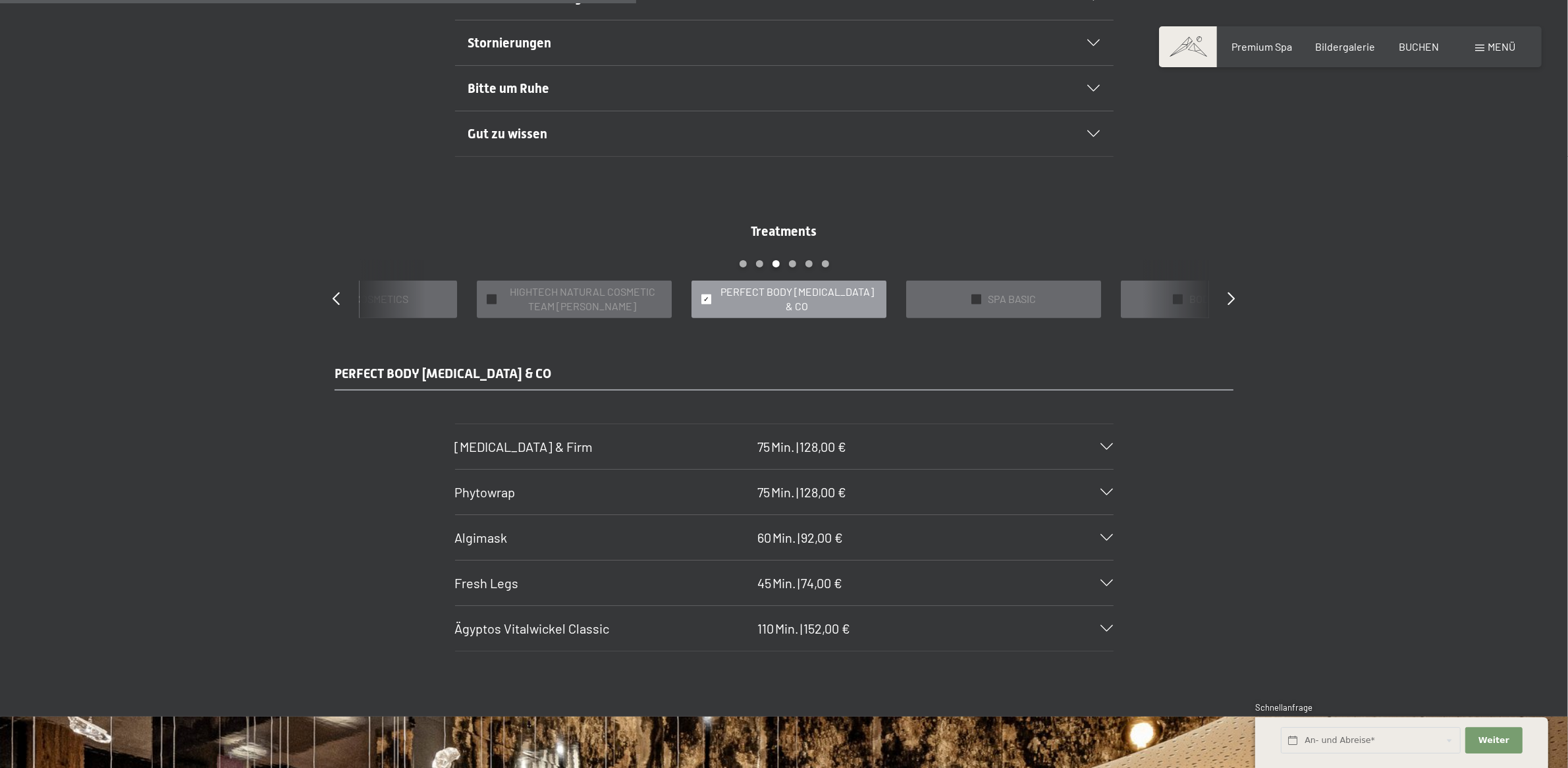
click at [491, 585] on span "Fresh Legs" at bounding box center [487, 583] width 64 height 16
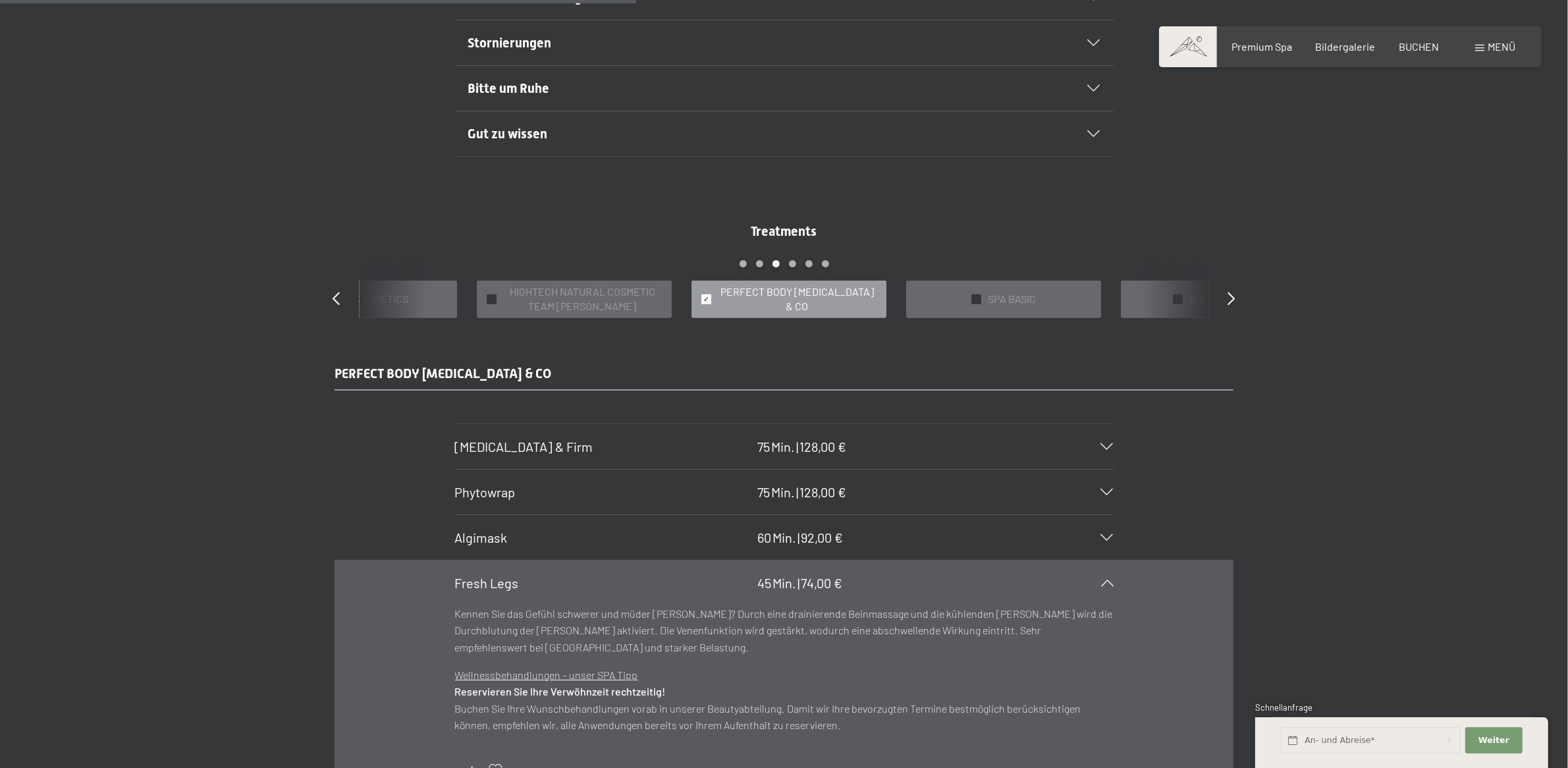
click at [473, 541] on span "Algimask" at bounding box center [481, 537] width 53 height 16
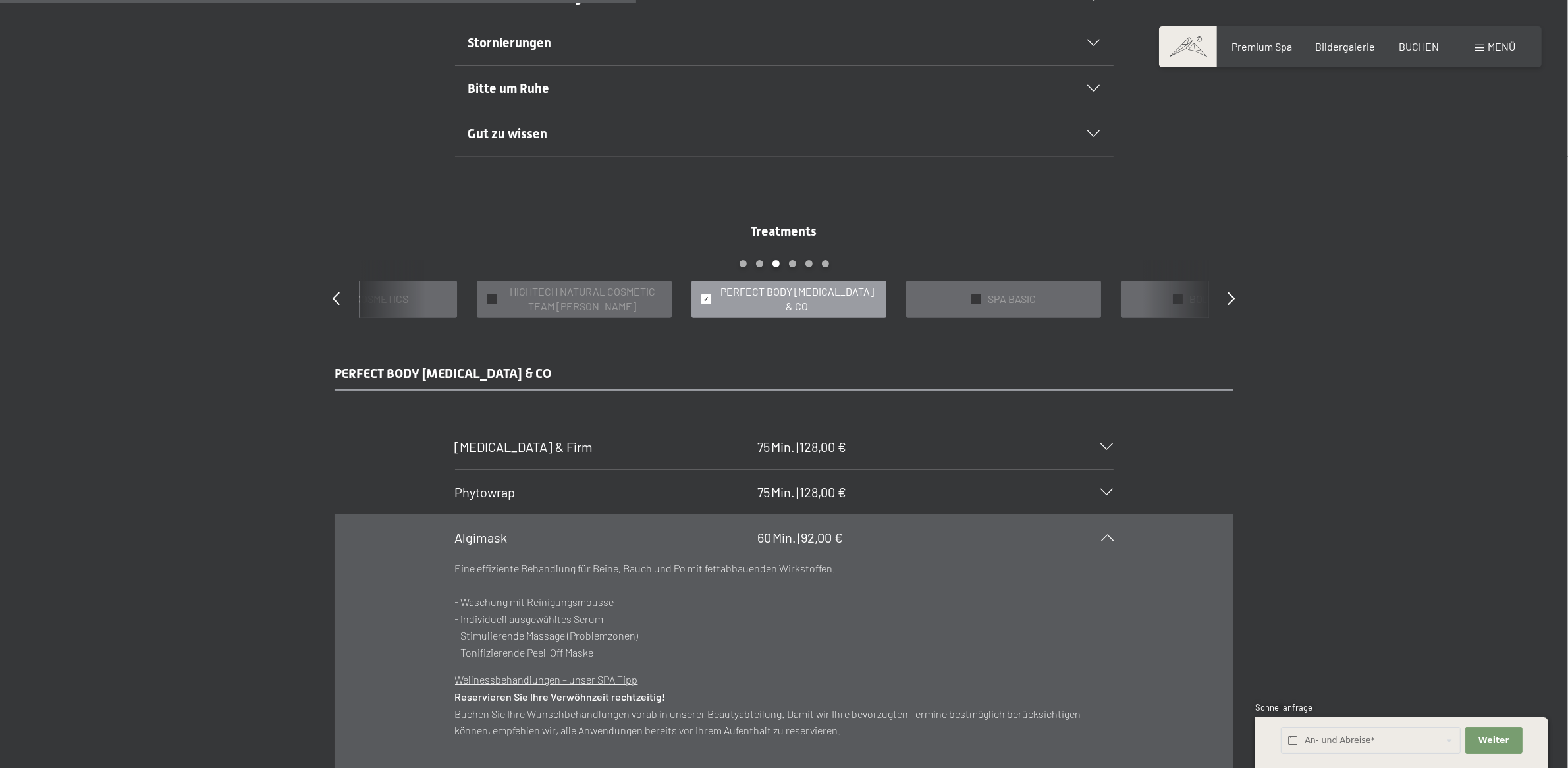
click at [473, 498] on span "Phytowrap" at bounding box center [485, 492] width 61 height 16
